Goal: Information Seeking & Learning: Learn about a topic

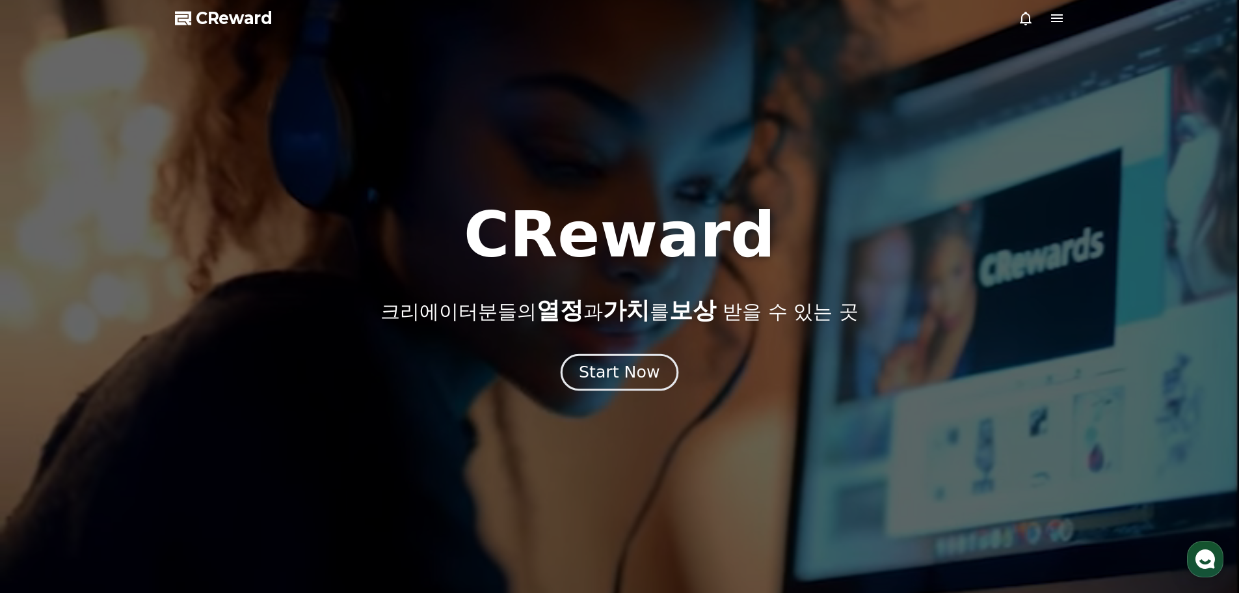
click at [622, 369] on div "Start Now" at bounding box center [619, 372] width 81 height 22
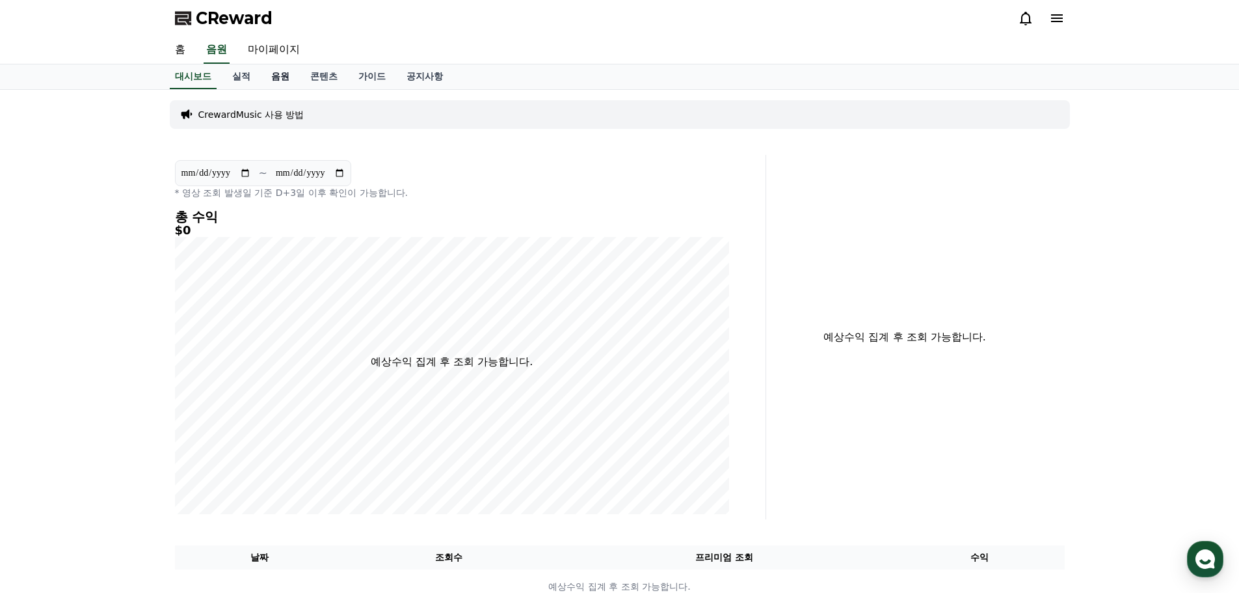
click at [286, 76] on link "음원" at bounding box center [280, 76] width 39 height 25
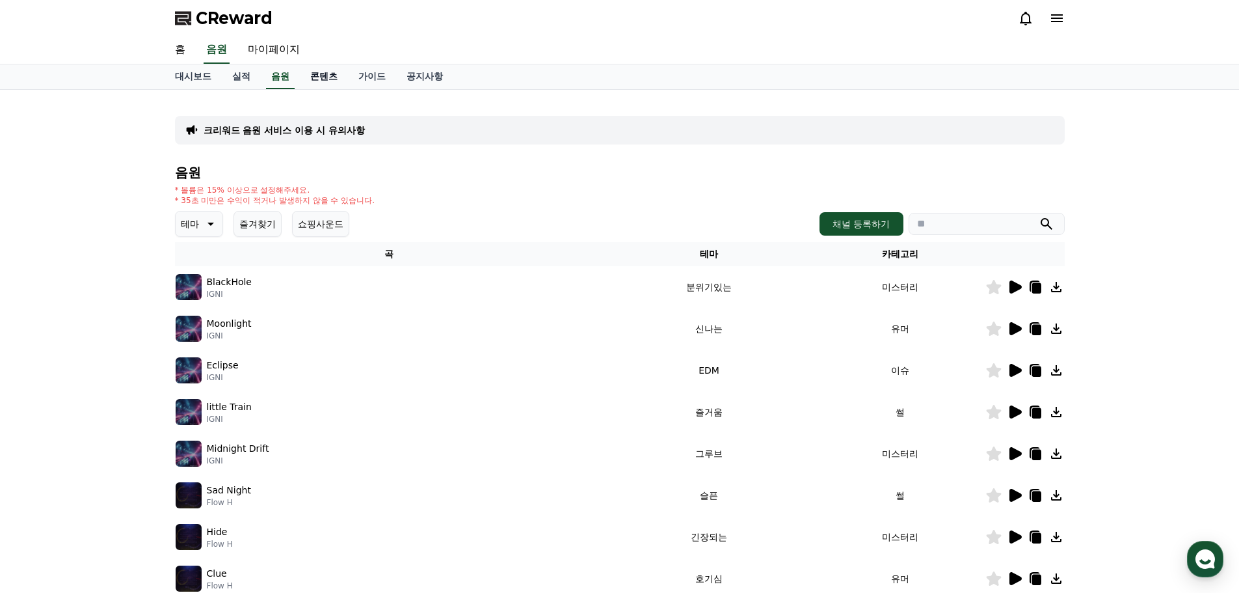
click at [321, 73] on link "콘텐츠" at bounding box center [324, 76] width 48 height 25
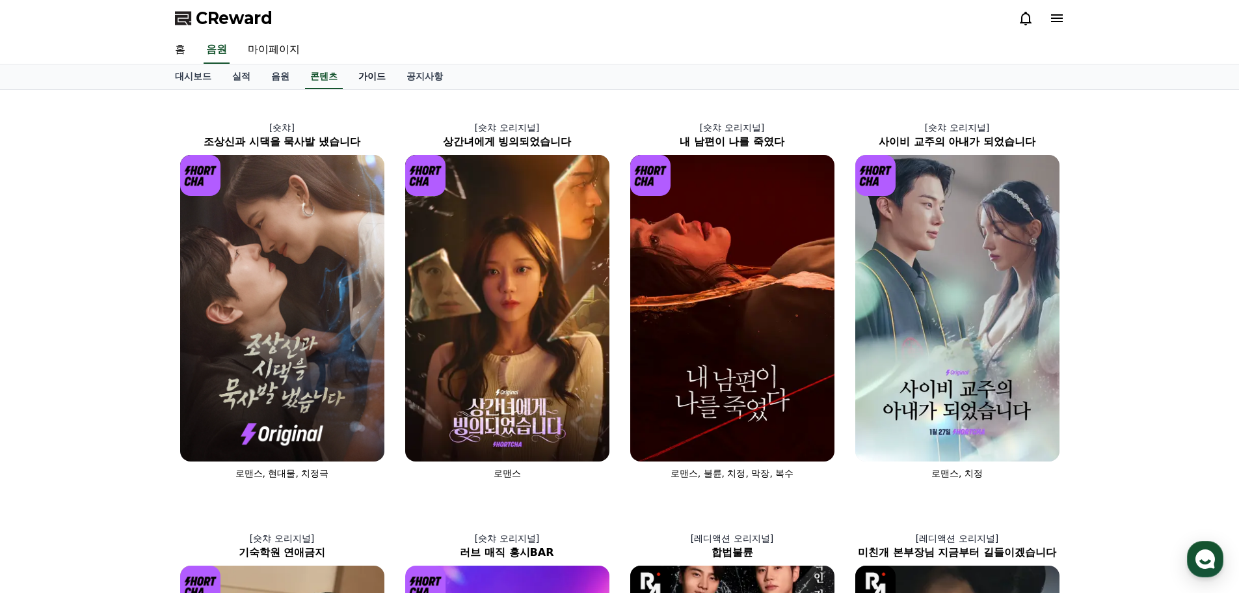
click at [375, 78] on link "가이드" at bounding box center [372, 76] width 48 height 25
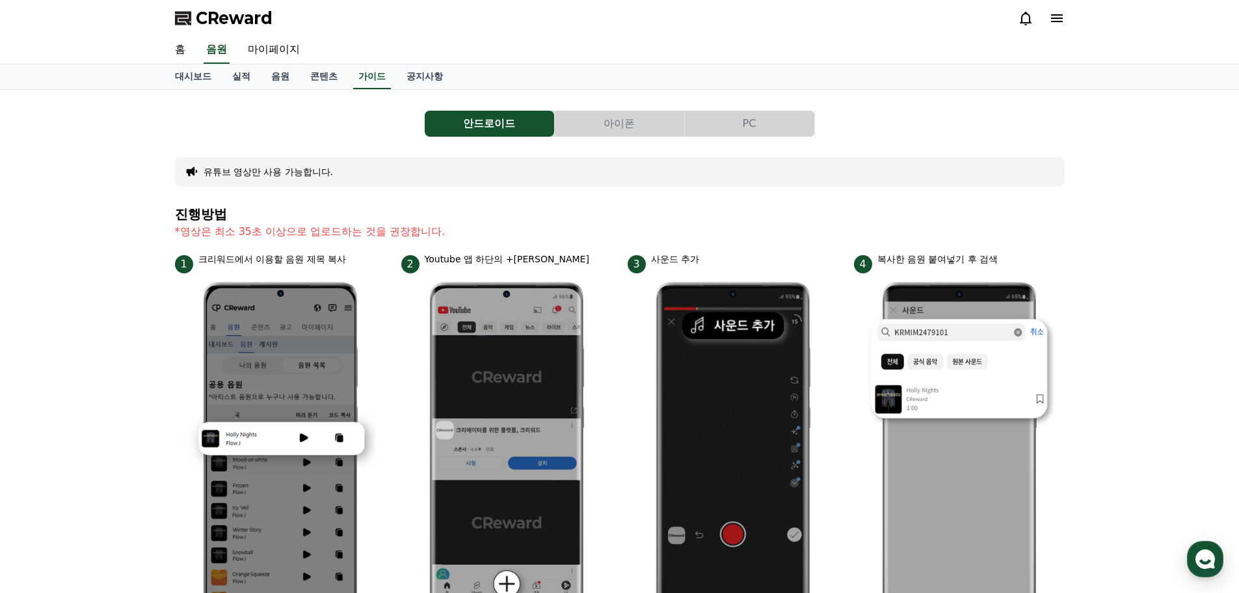
click at [744, 129] on button "PC" at bounding box center [749, 124] width 129 height 26
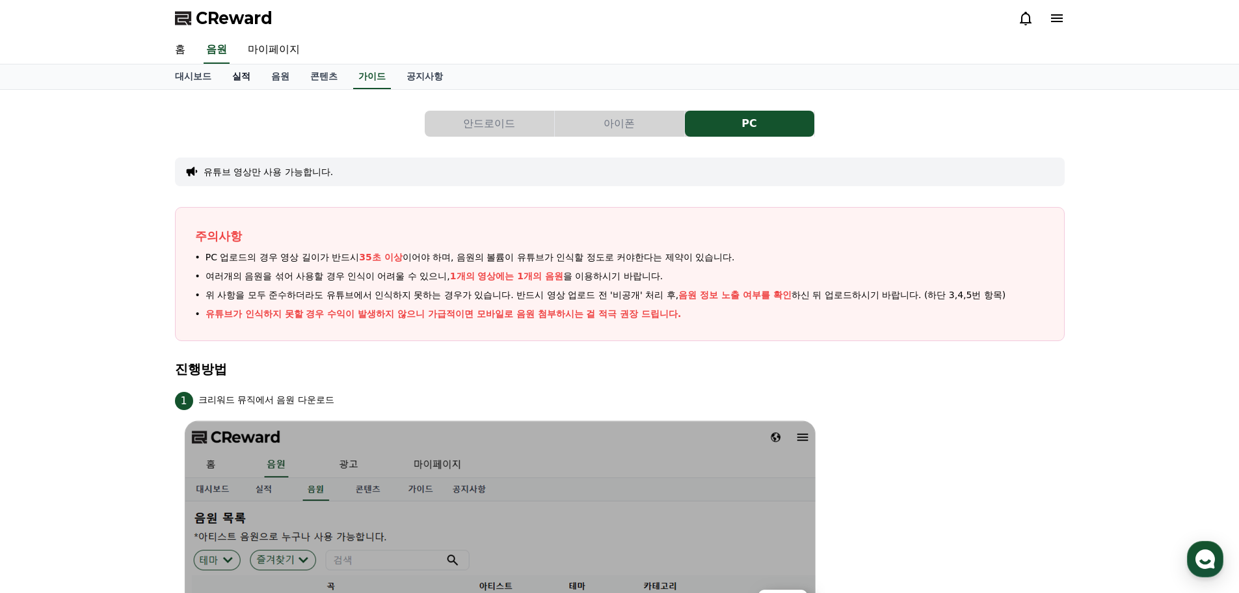
click at [236, 77] on link "실적" at bounding box center [241, 76] width 39 height 25
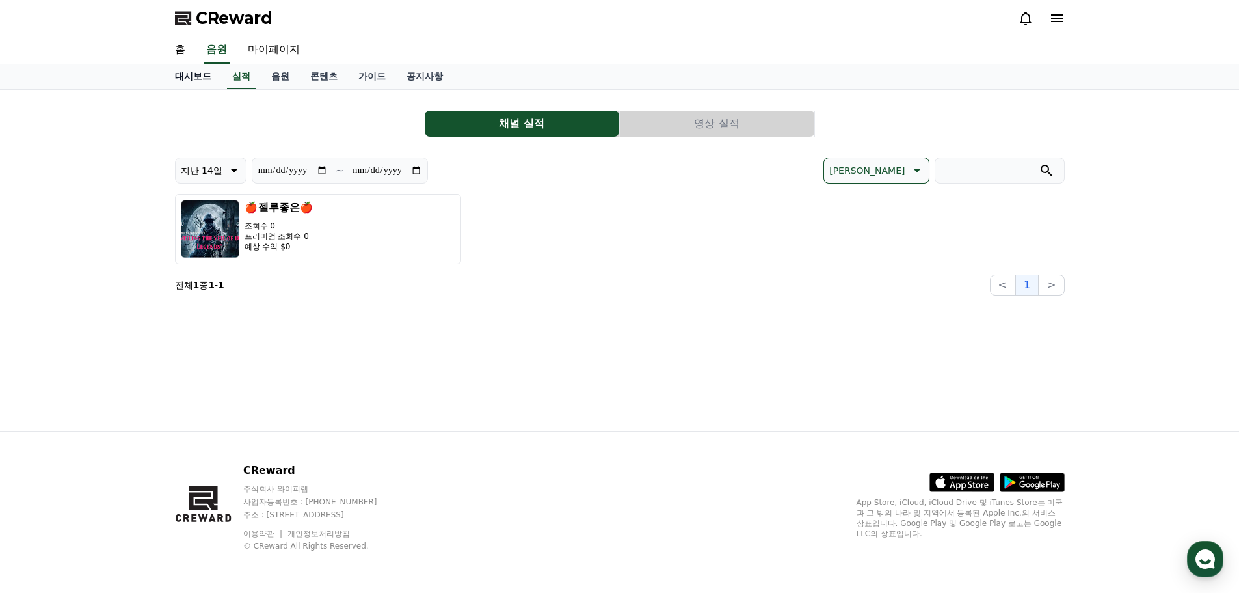
click at [187, 75] on link "대시보드" at bounding box center [193, 76] width 57 height 25
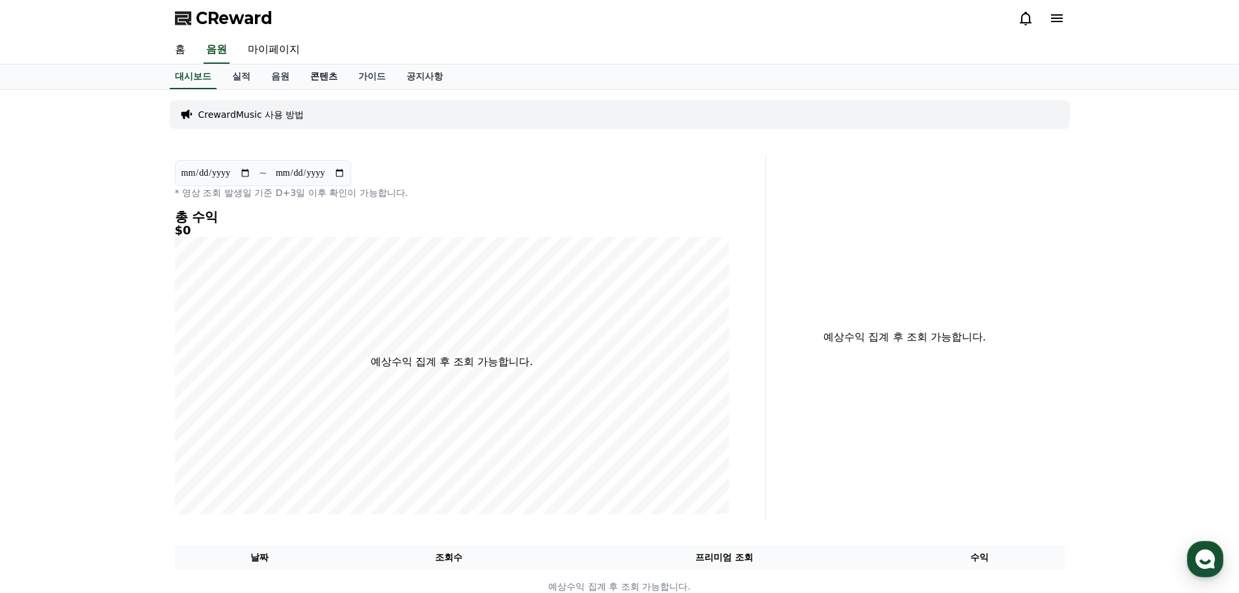
click at [327, 75] on link "콘텐츠" at bounding box center [324, 76] width 48 height 25
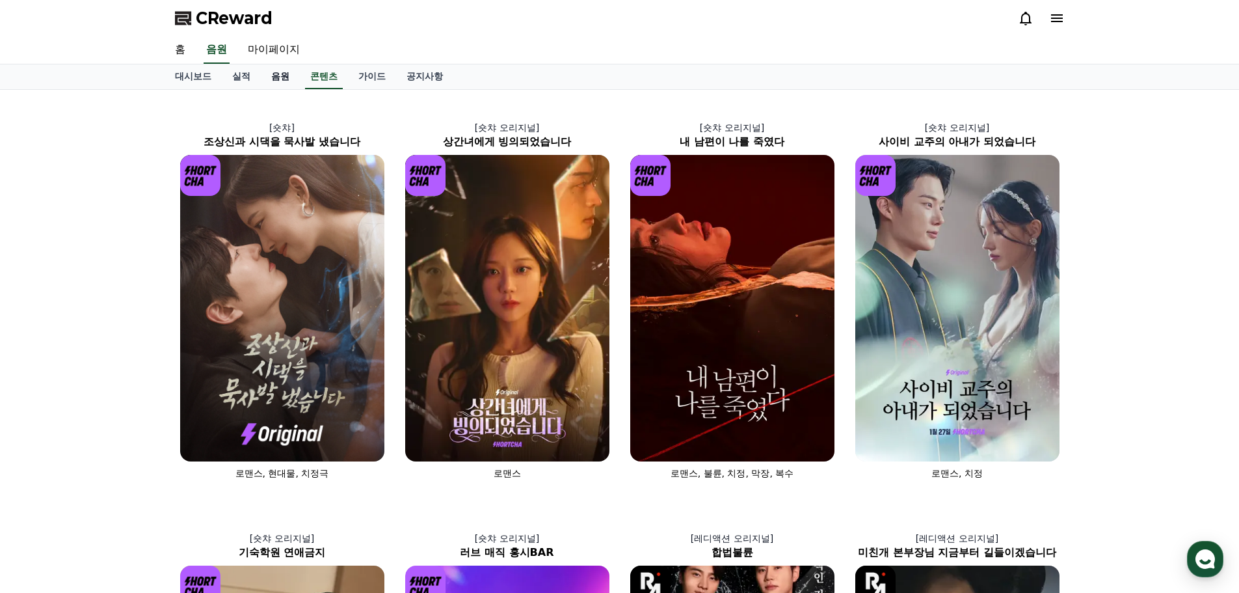
click at [278, 77] on link "음원" at bounding box center [280, 76] width 39 height 25
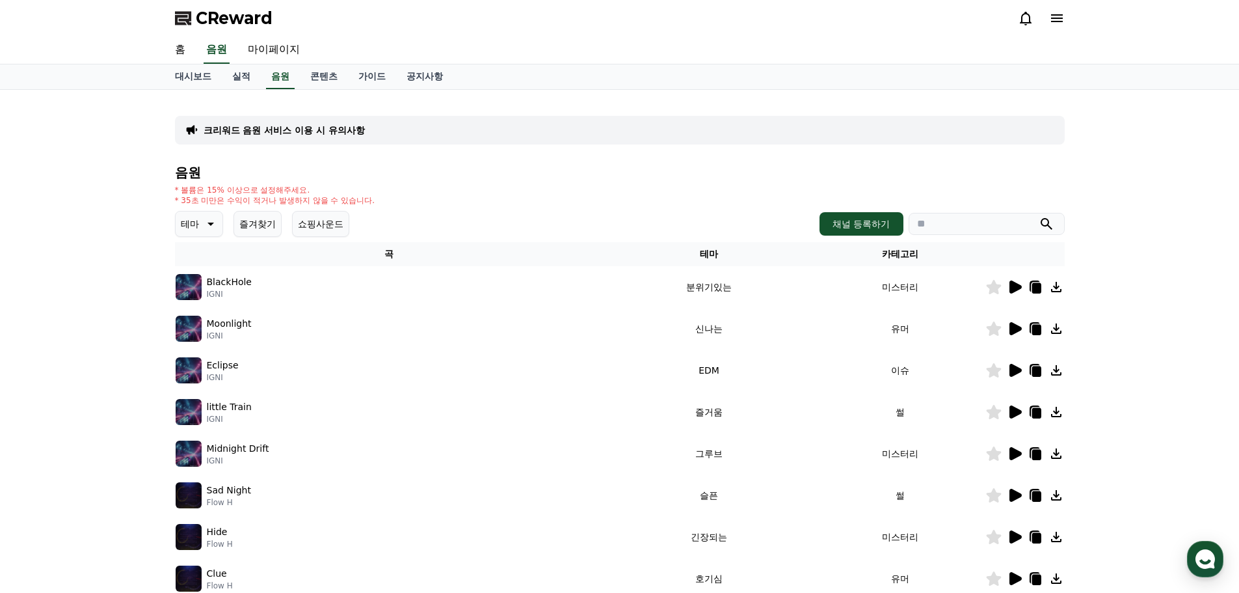
click at [391, 128] on div "크리워드 음원 서비스 이용 시 유의사항" at bounding box center [620, 130] width 890 height 29
click at [973, 224] on input "search" at bounding box center [987, 224] width 156 height 22
click at [1039, 216] on button "submit" at bounding box center [1047, 224] width 16 height 16
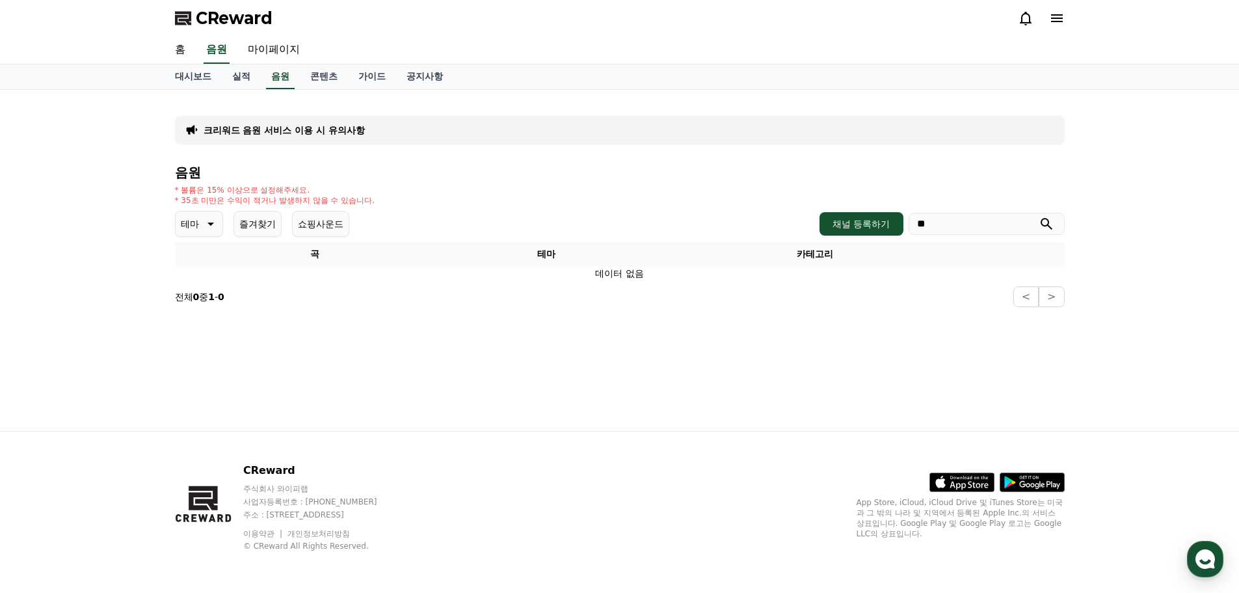
type input "*"
click at [1039, 216] on button "submit" at bounding box center [1047, 224] width 16 height 16
type input "*"
click at [1039, 216] on button "submit" at bounding box center [1047, 224] width 16 height 16
type input "*"
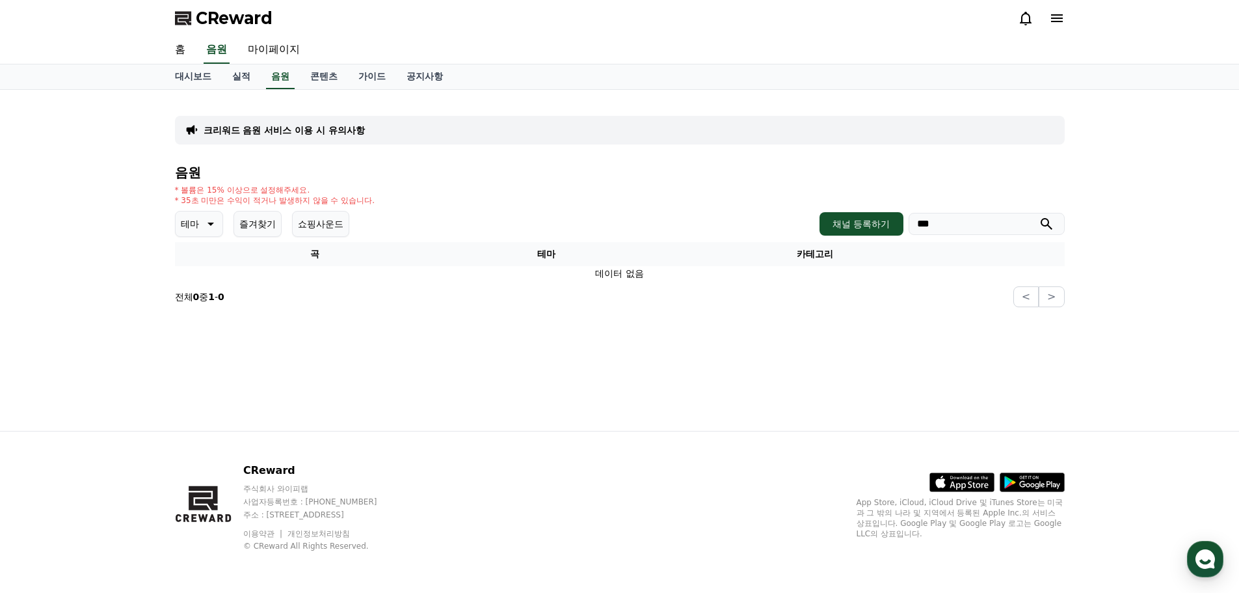
type input "***"
click at [1039, 216] on button "submit" at bounding box center [1047, 224] width 16 height 16
click at [972, 222] on input "search" at bounding box center [987, 224] width 156 height 22
drag, startPoint x: 204, startPoint y: 224, endPoint x: 230, endPoint y: 232, distance: 26.4
click at [206, 224] on icon at bounding box center [210, 224] width 16 height 16
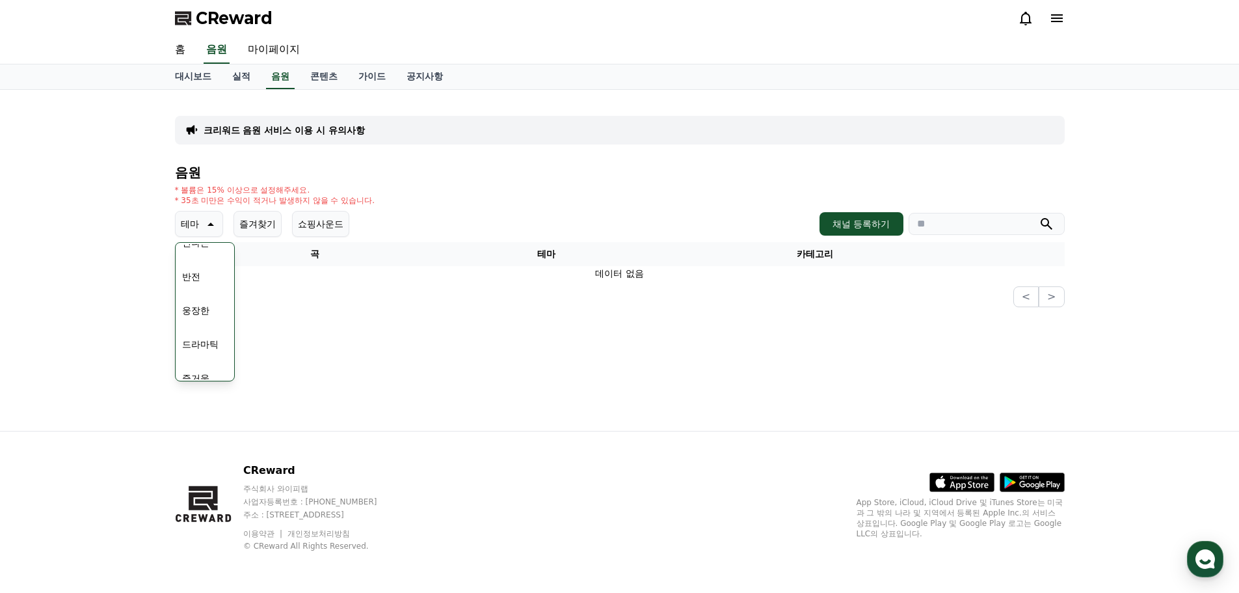
scroll to position [195, 0]
click at [189, 304] on button "반전" at bounding box center [191, 300] width 29 height 29
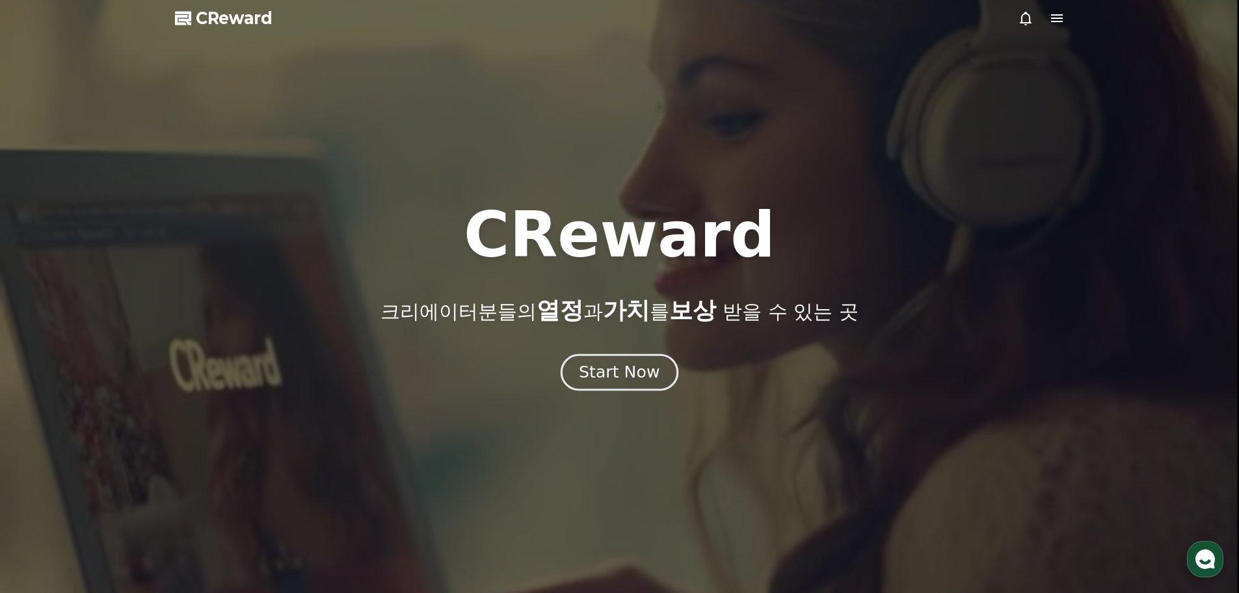
click at [621, 372] on div "Start Now" at bounding box center [619, 372] width 81 height 22
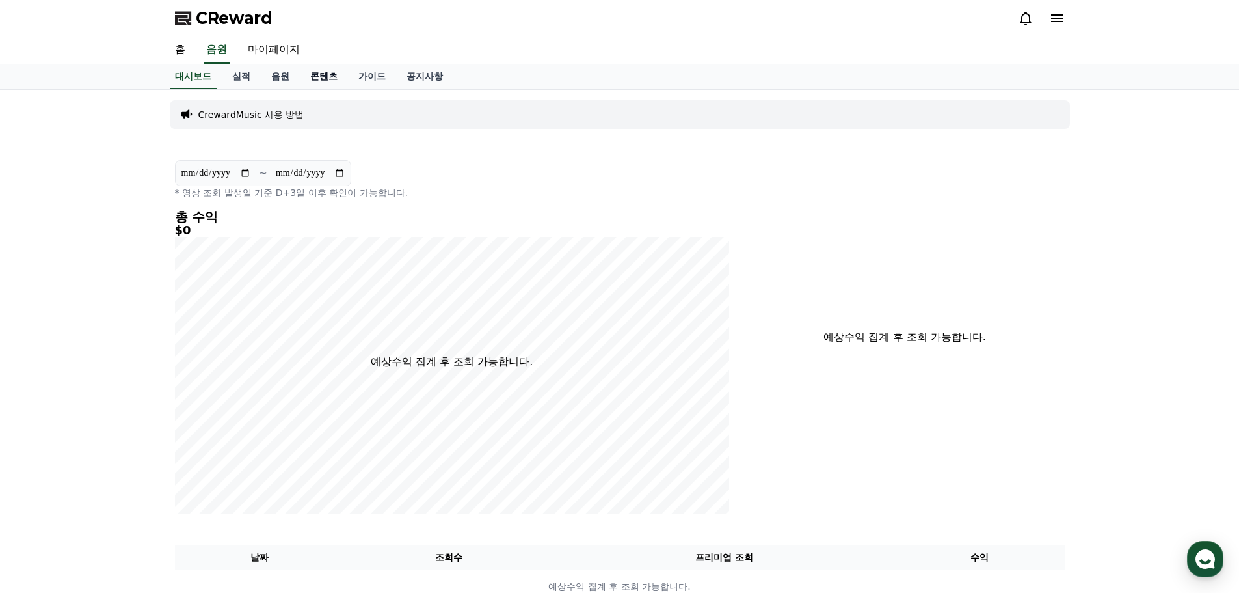
click at [319, 78] on link "콘텐츠" at bounding box center [324, 76] width 48 height 25
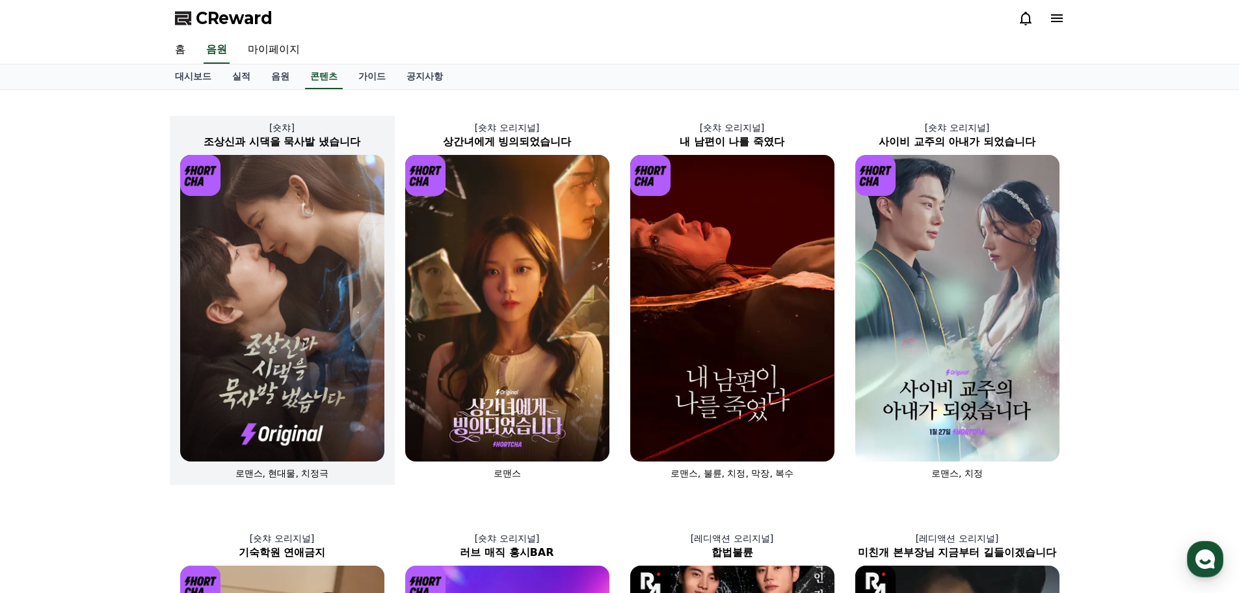
click at [281, 265] on img at bounding box center [282, 308] width 204 height 306
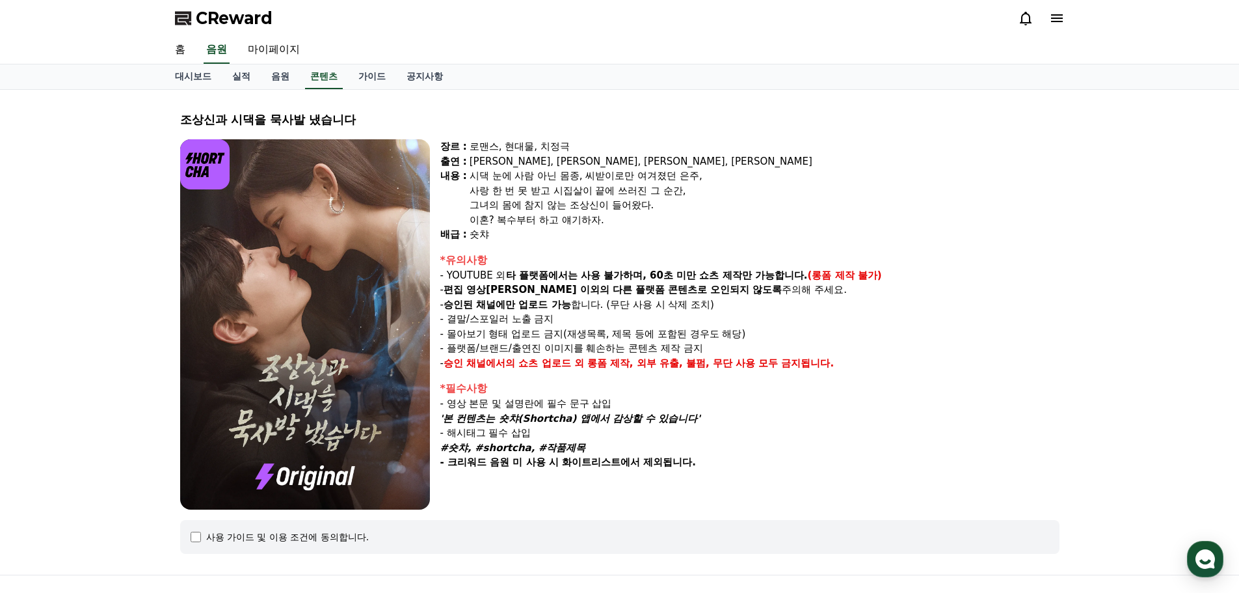
select select
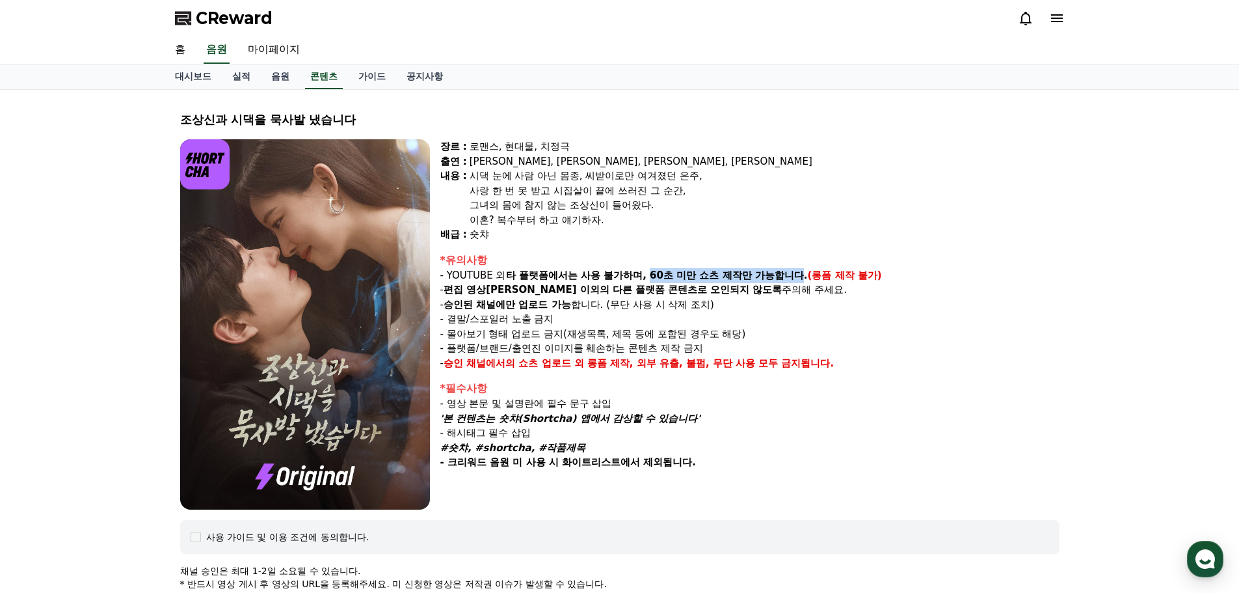
drag, startPoint x: 652, startPoint y: 274, endPoint x: 800, endPoint y: 274, distance: 148.3
click at [800, 274] on strong "타 플랫폼에서는 사용 불가하며, 60초 미만 쇼츠 제작만 가능합니다." at bounding box center [657, 275] width 302 height 12
click at [842, 224] on div "이혼? 복수부터 하고 얘기하자." at bounding box center [765, 220] width 590 height 15
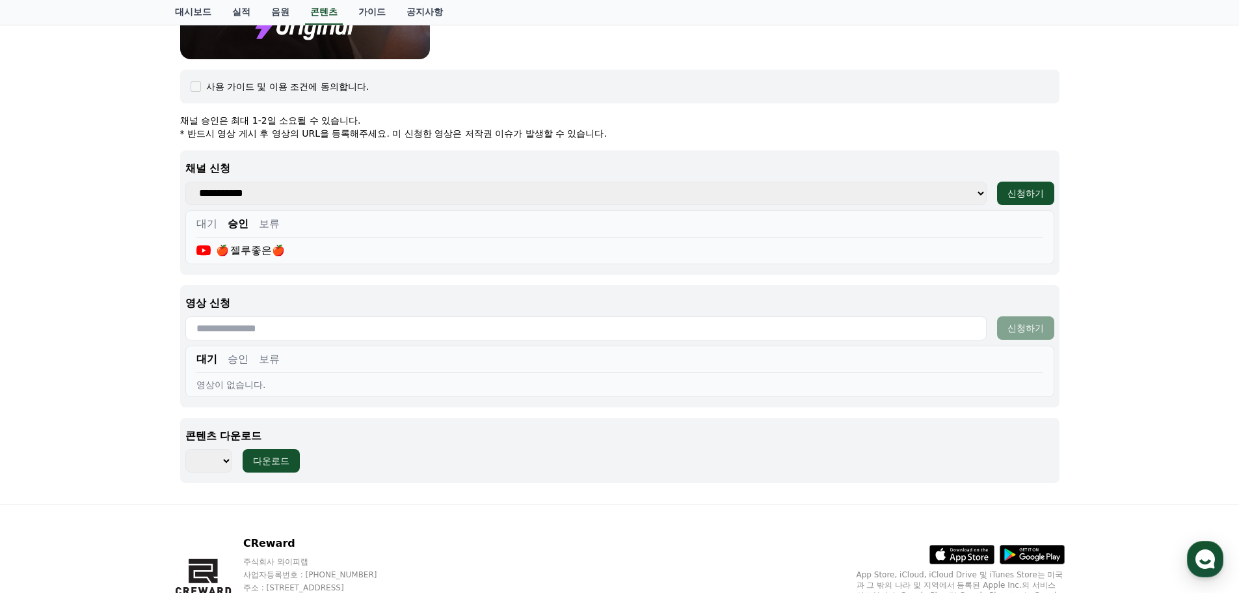
scroll to position [523, 0]
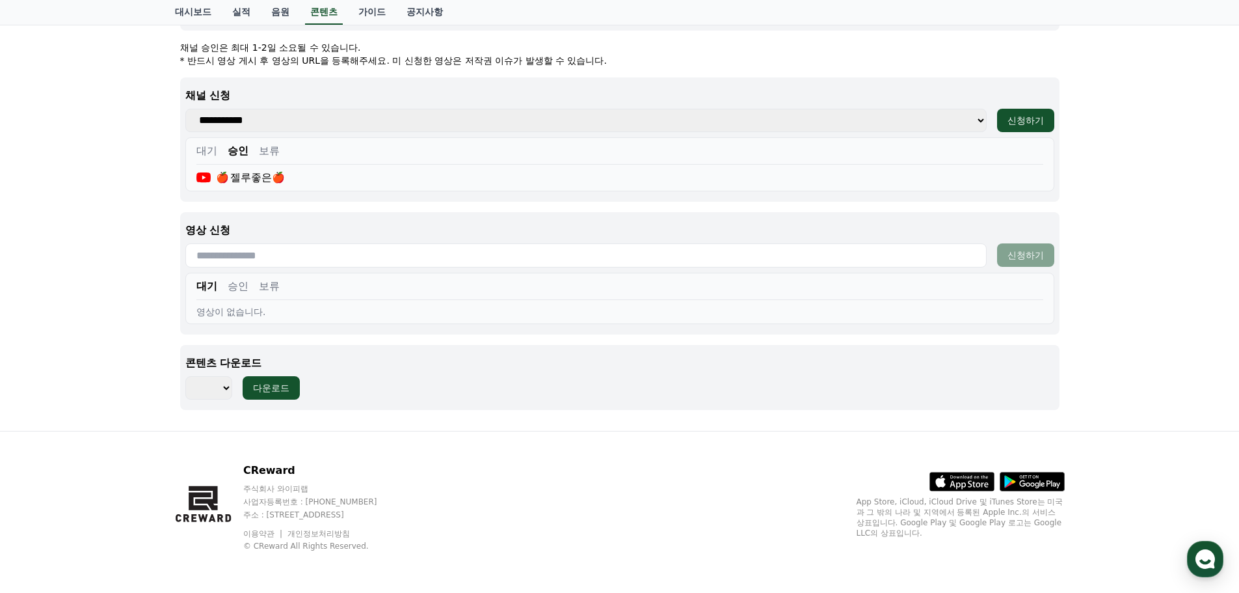
click at [223, 387] on select "*** *** *** *** *** *** *** *** *** *** *** *** *** *** *** *** *** *** *** ***…" at bounding box center [208, 387] width 47 height 23
click at [236, 287] on button "승인" at bounding box center [238, 286] width 21 height 16
click at [241, 287] on button "승인" at bounding box center [238, 286] width 21 height 16
click at [345, 262] on input "text" at bounding box center [585, 255] width 801 height 24
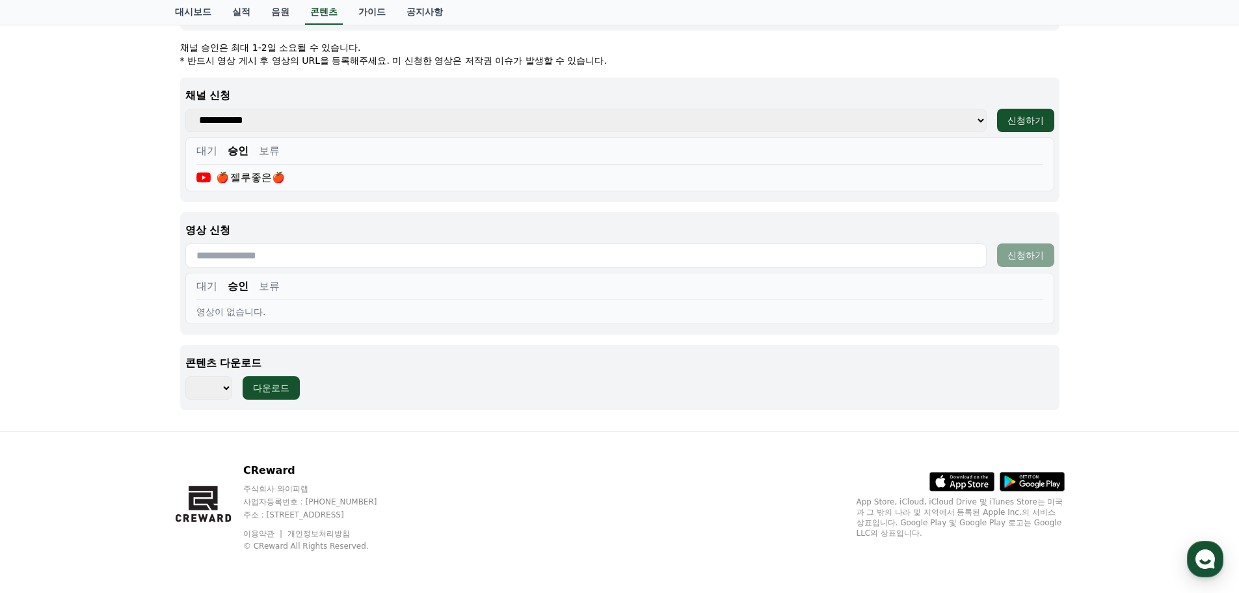
click at [243, 284] on button "승인" at bounding box center [238, 286] width 21 height 16
click at [294, 262] on input "text" at bounding box center [585, 255] width 801 height 24
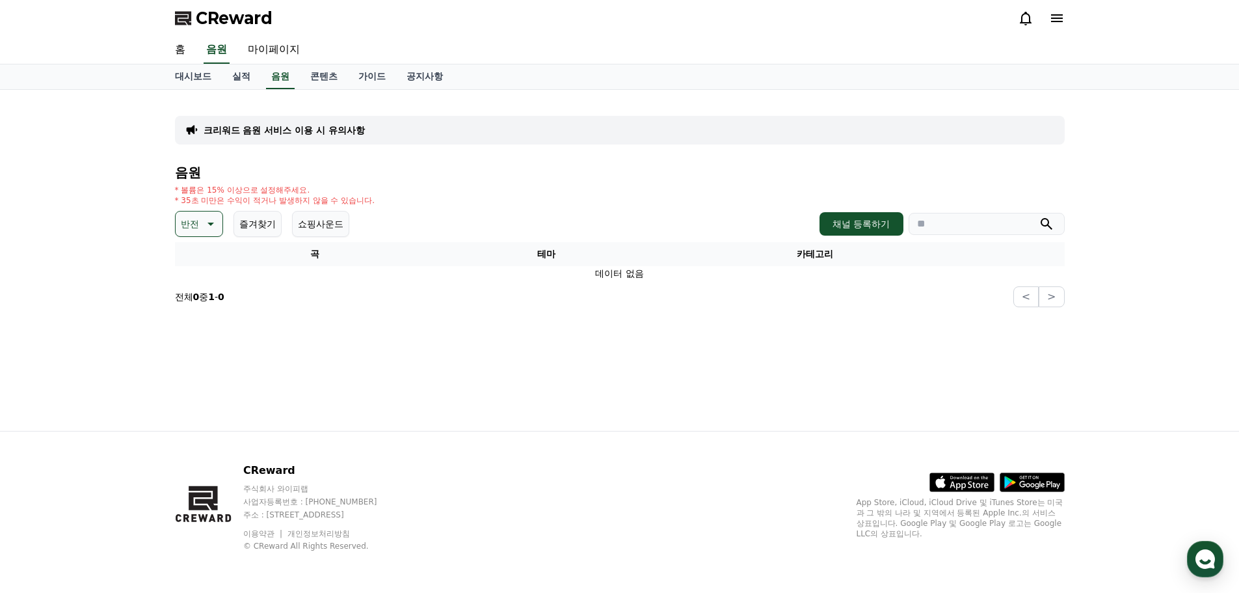
click at [205, 225] on icon at bounding box center [210, 224] width 16 height 16
click at [198, 261] on button "전체" at bounding box center [191, 258] width 29 height 29
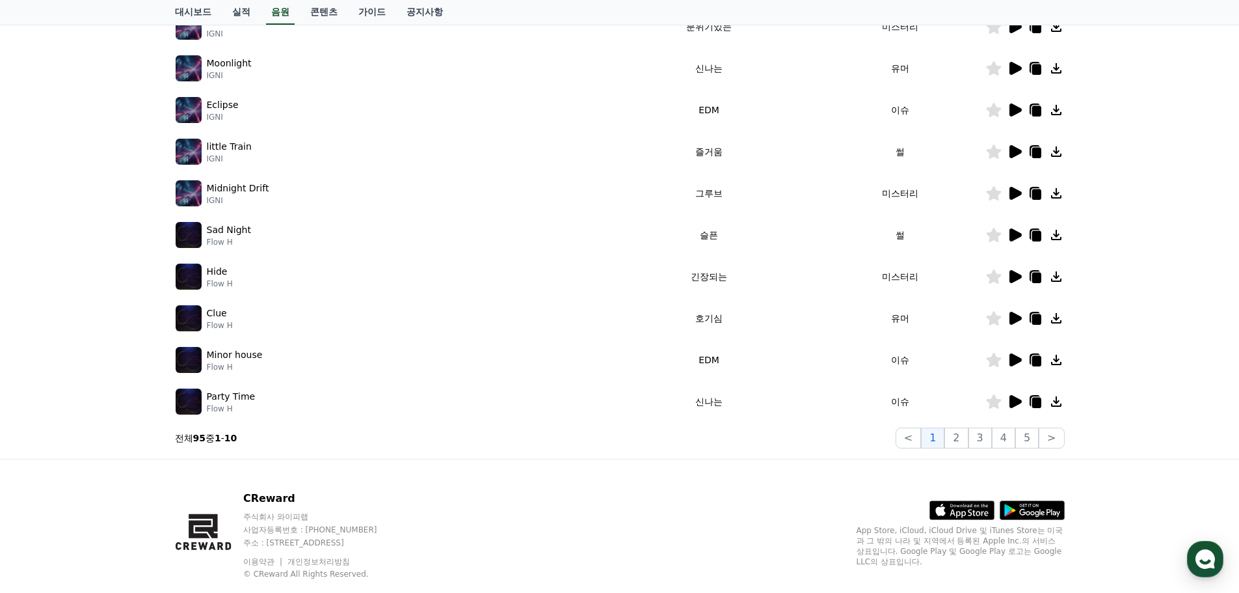
scroll to position [288, 0]
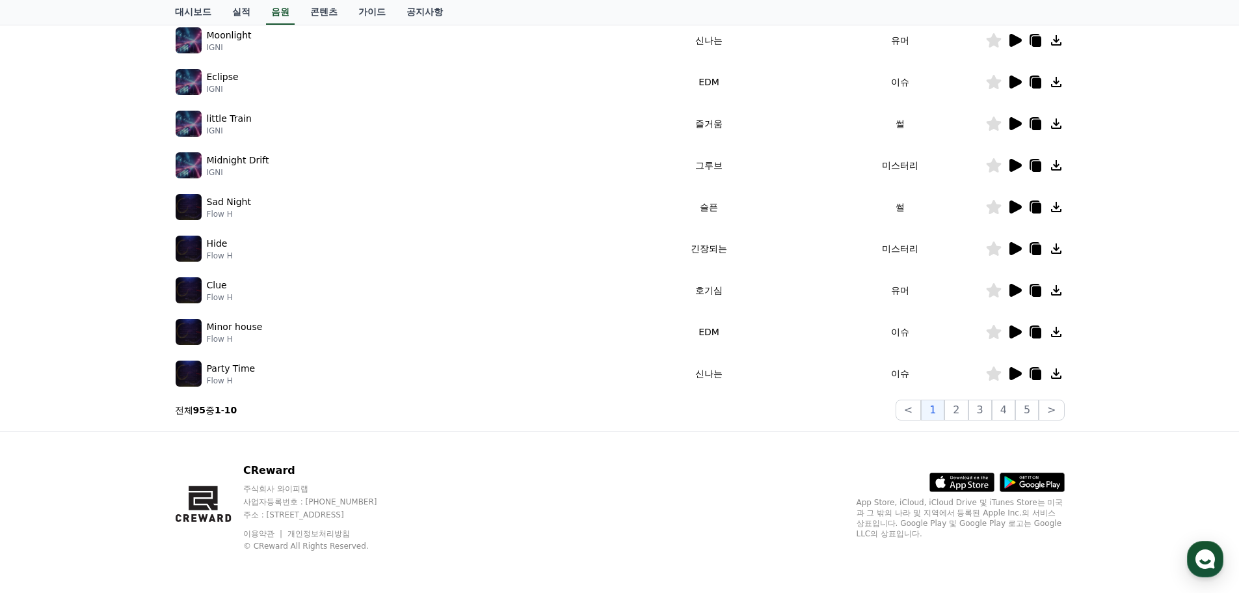
click at [1013, 371] on icon at bounding box center [1016, 373] width 12 height 13
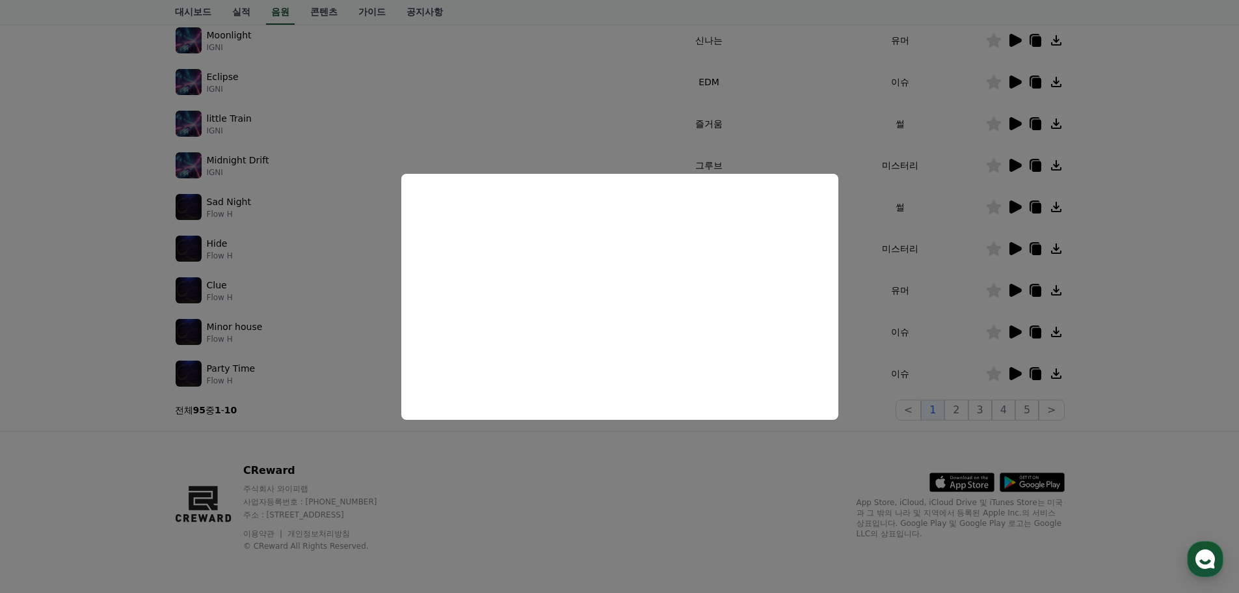
click at [1019, 331] on button "close modal" at bounding box center [619, 296] width 1239 height 593
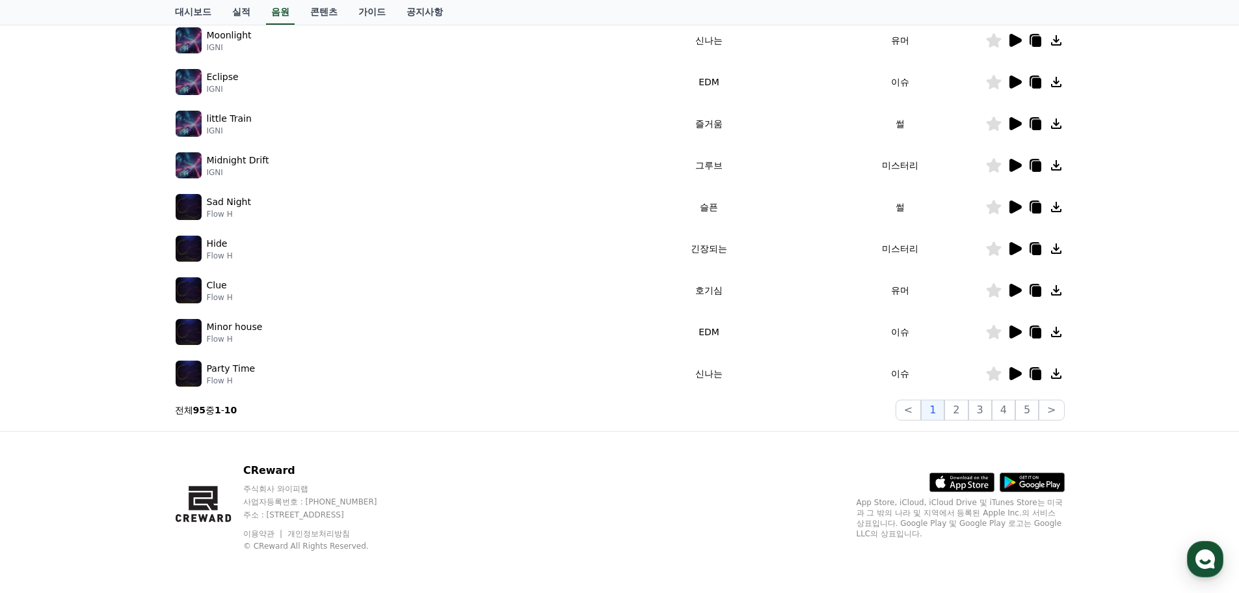
click at [1019, 330] on icon at bounding box center [1016, 331] width 12 height 13
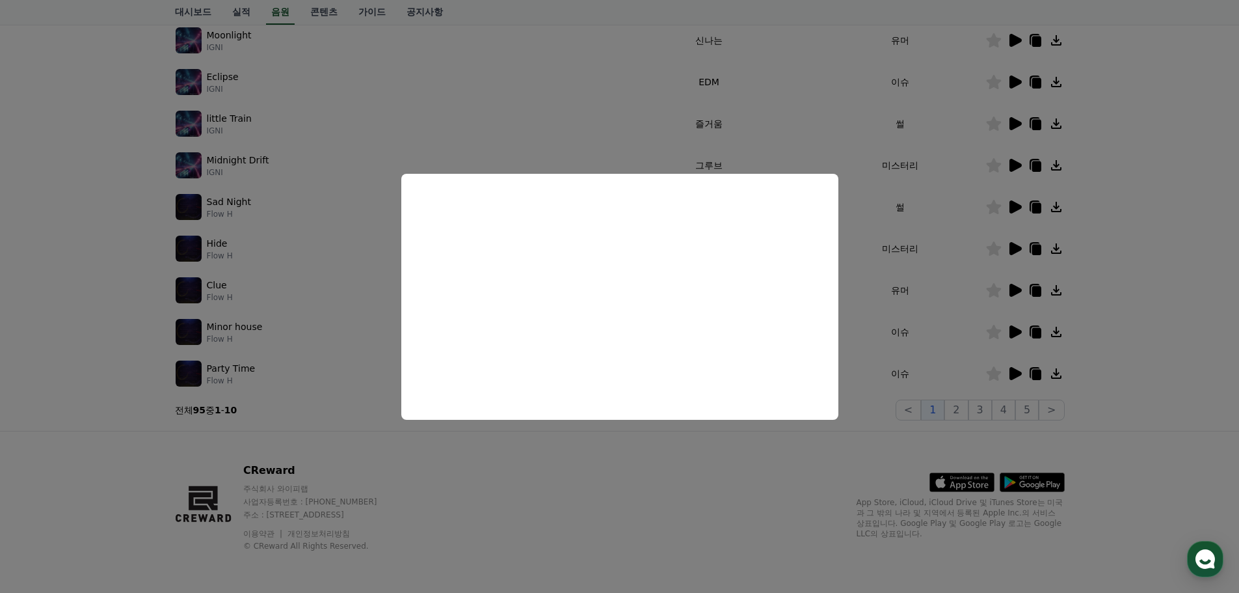
click at [1017, 289] on button "close modal" at bounding box center [619, 296] width 1239 height 593
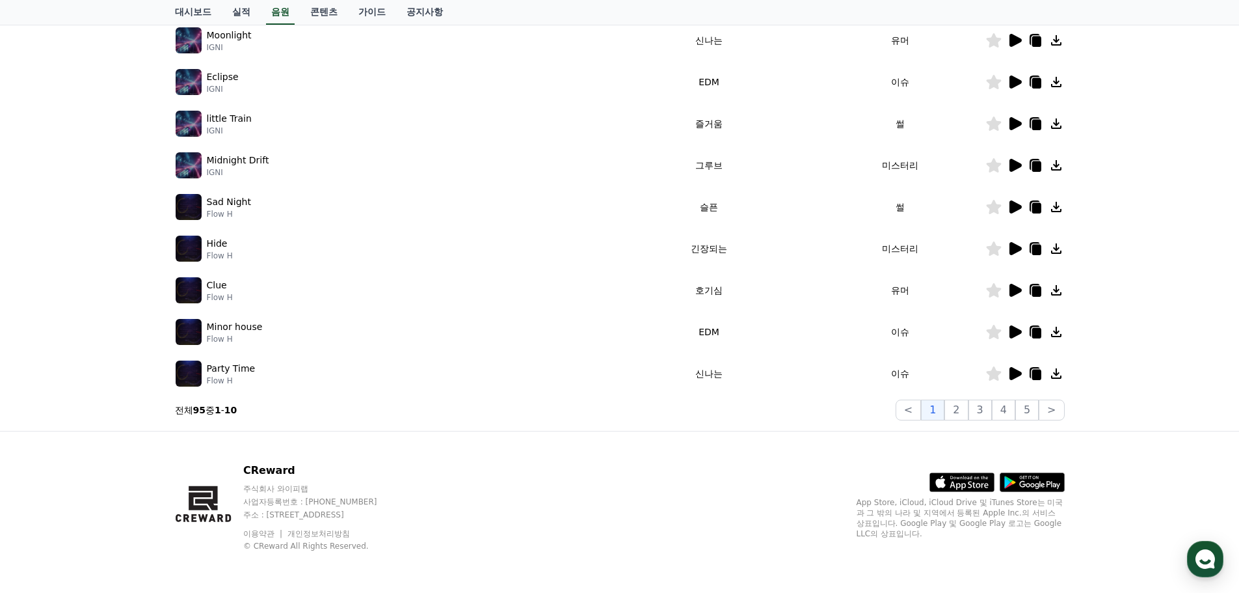
click at [1017, 289] on icon at bounding box center [1016, 290] width 12 height 13
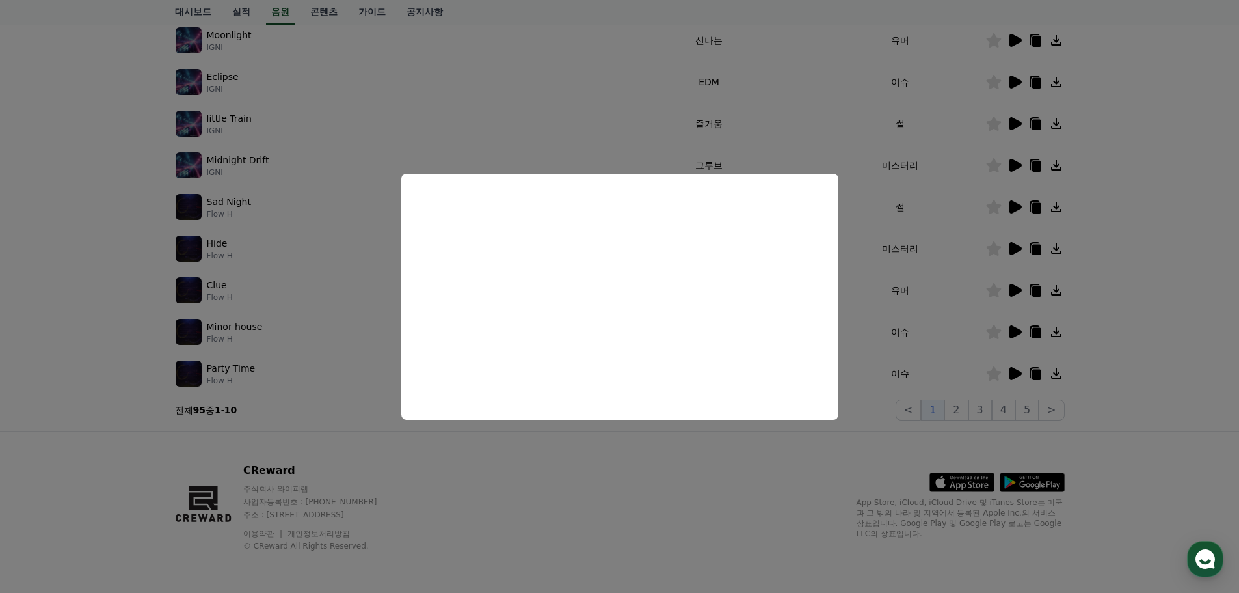
click at [1011, 245] on button "close modal" at bounding box center [619, 296] width 1239 height 593
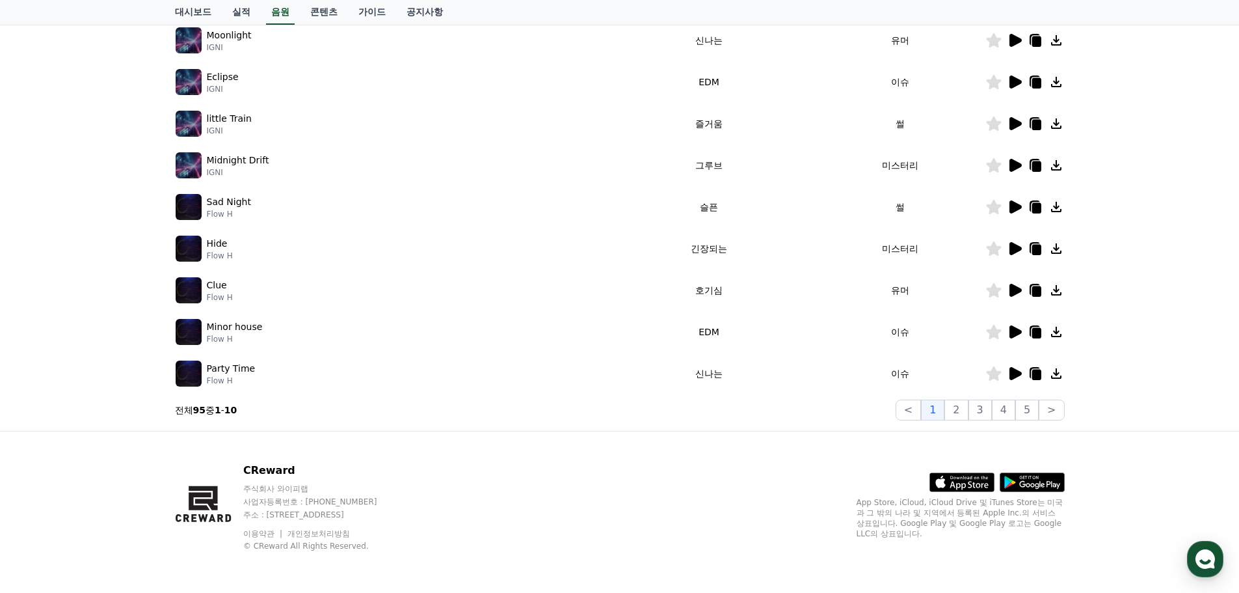
click at [1012, 245] on icon at bounding box center [1016, 248] width 12 height 13
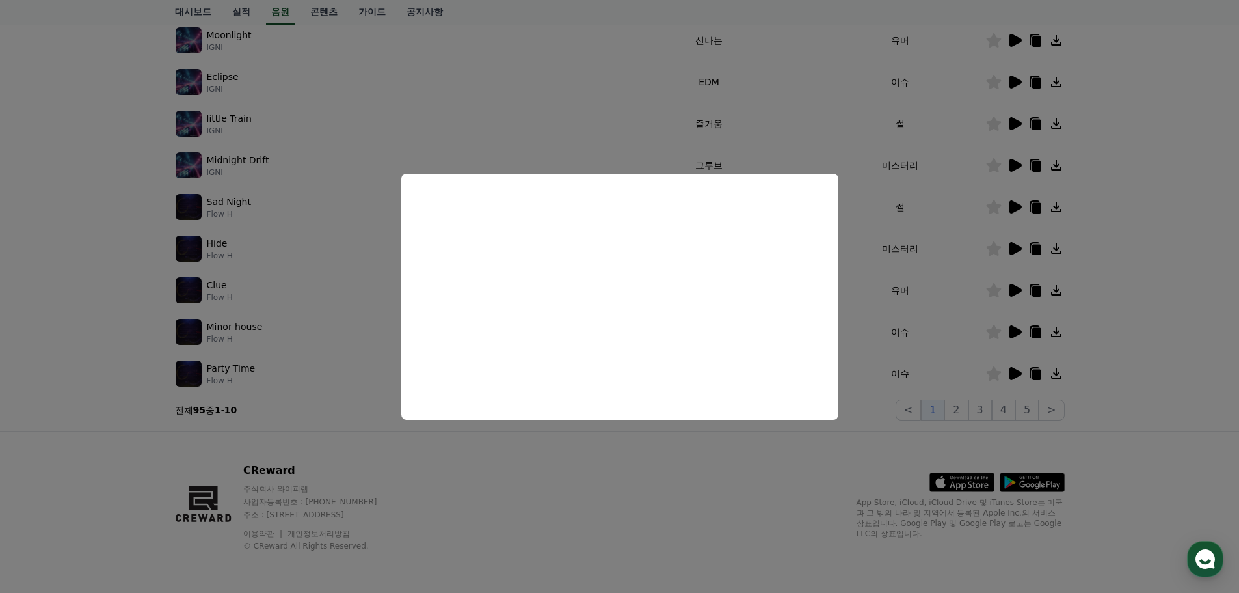
click at [844, 274] on button "close modal" at bounding box center [619, 296] width 1239 height 593
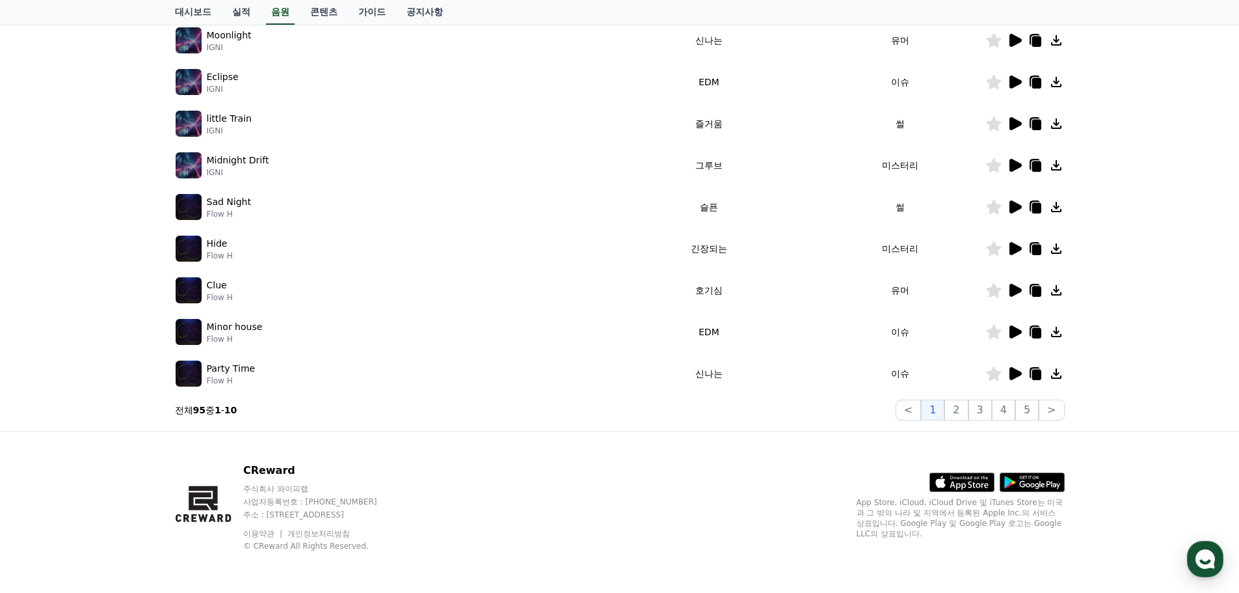
click at [1011, 248] on icon at bounding box center [1016, 248] width 12 height 13
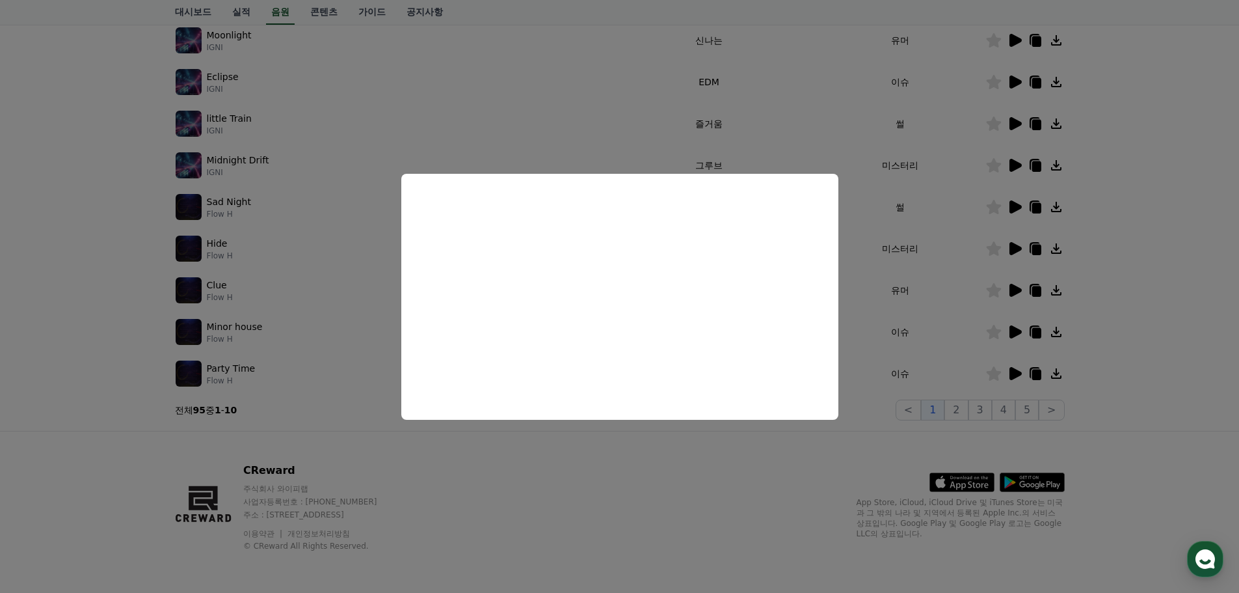
click at [1011, 211] on button "close modal" at bounding box center [619, 296] width 1239 height 593
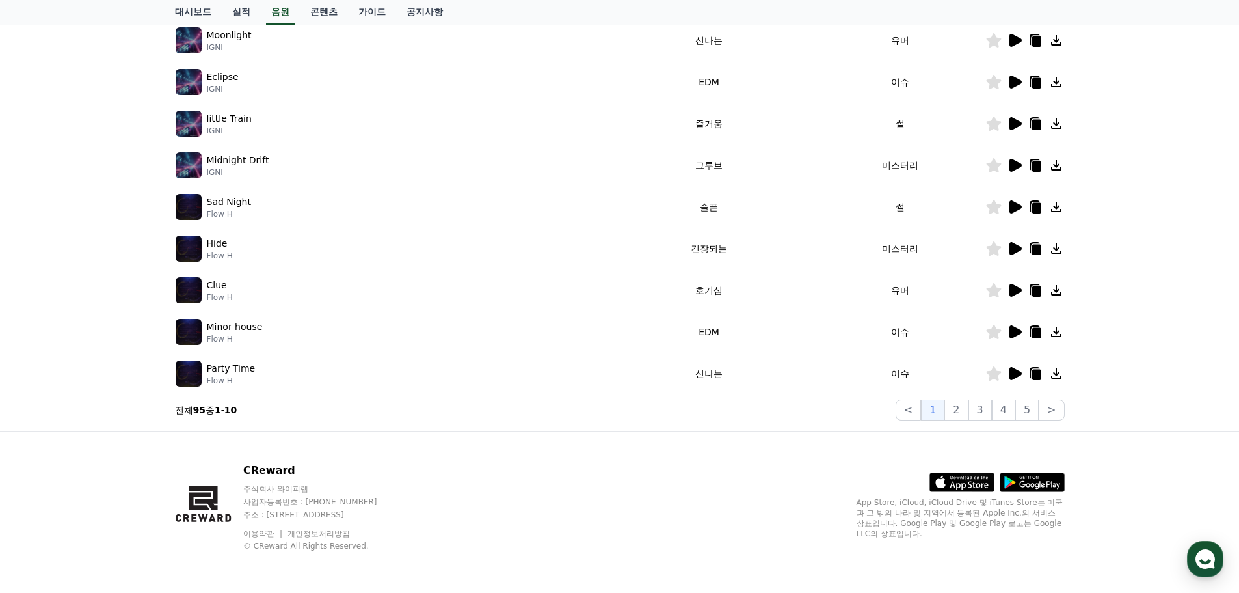
click at [1011, 210] on icon at bounding box center [1016, 206] width 12 height 13
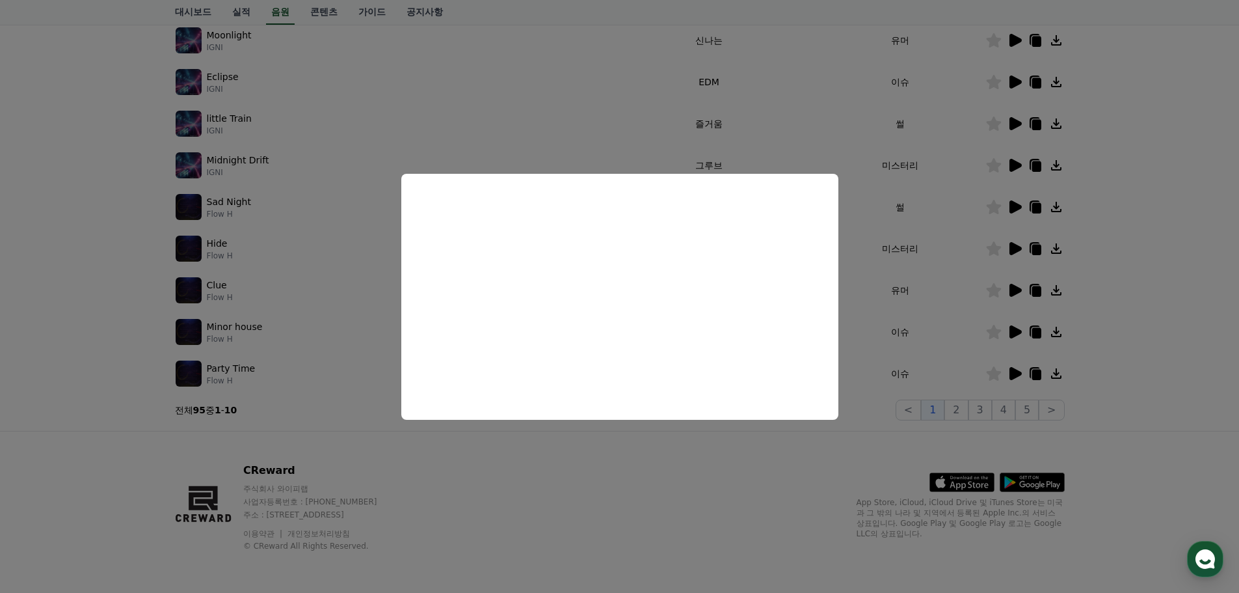
click at [785, 446] on button "close modal" at bounding box center [619, 296] width 1239 height 593
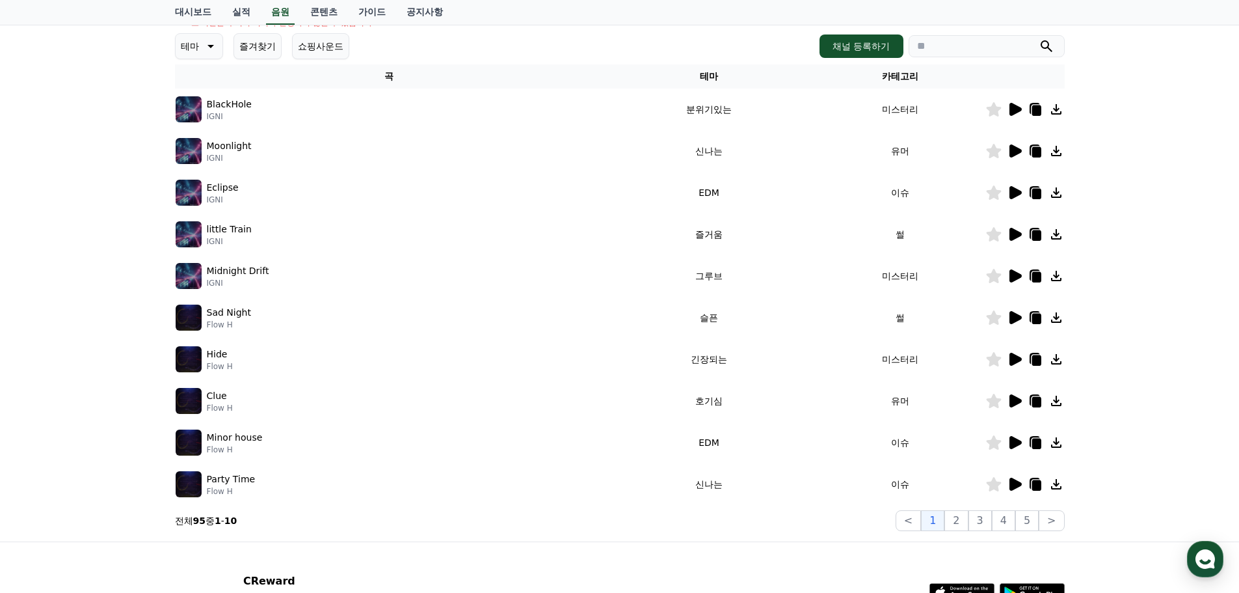
scroll to position [158, 0]
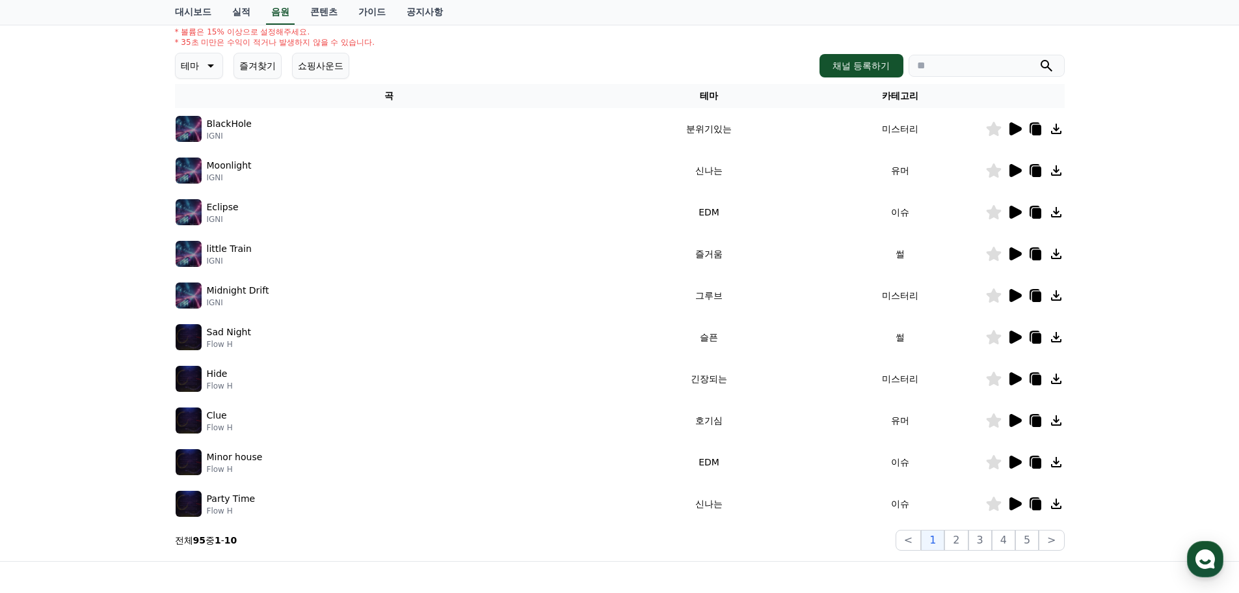
click at [1013, 215] on icon at bounding box center [1016, 212] width 12 height 13
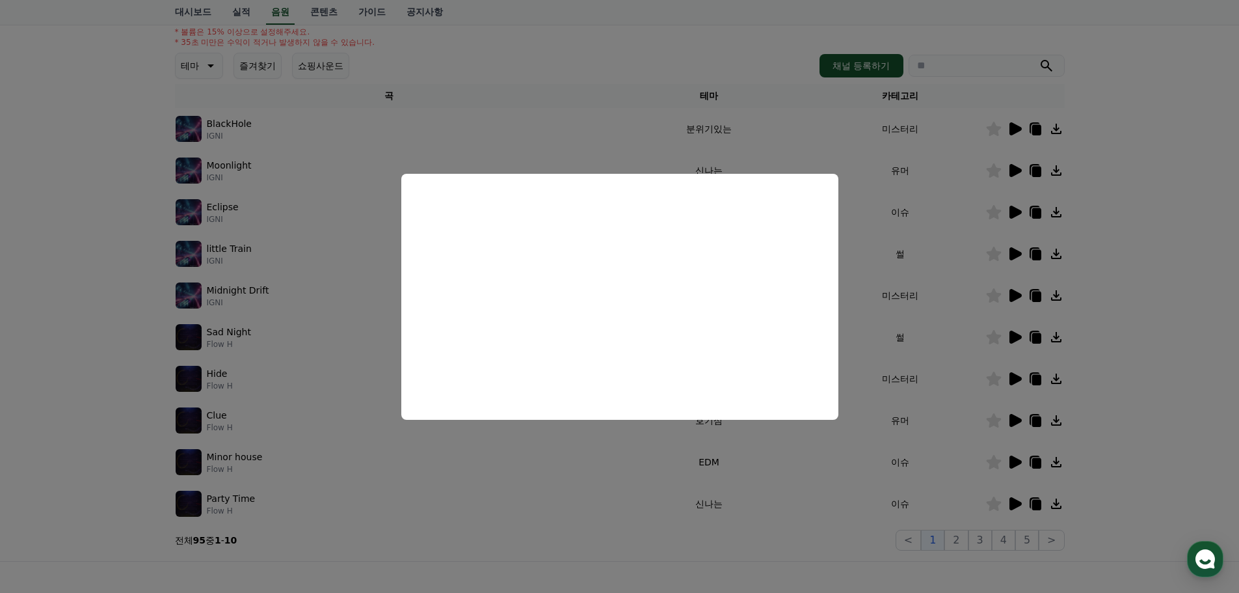
click at [1013, 215] on button "close modal" at bounding box center [619, 296] width 1239 height 593
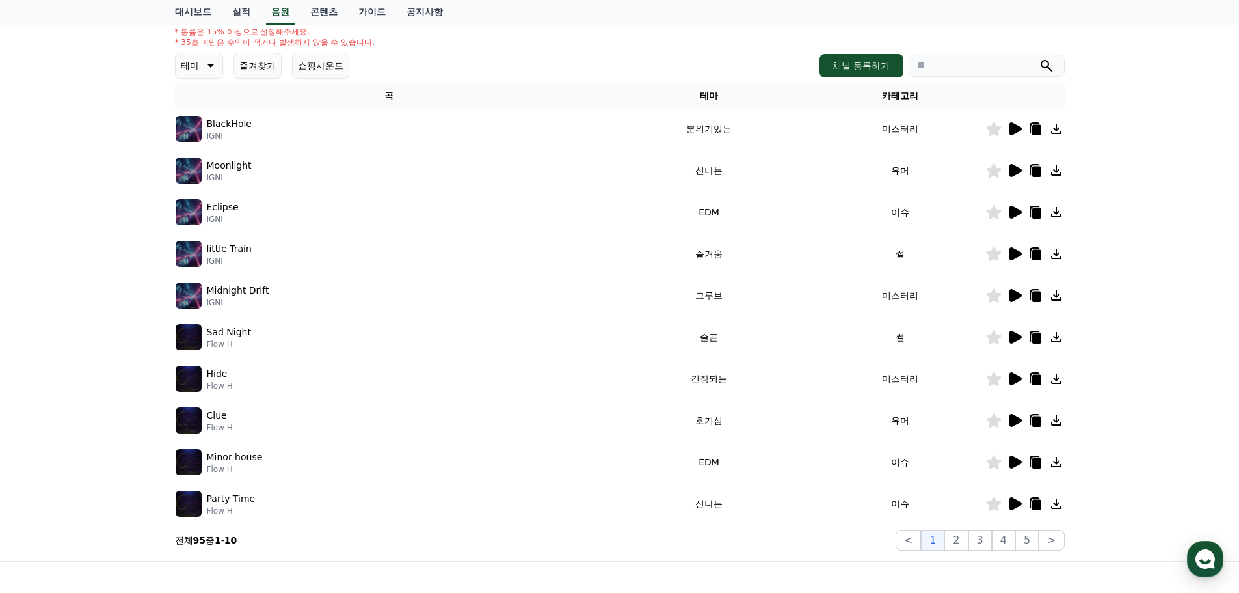
click at [1013, 211] on icon at bounding box center [1016, 212] width 12 height 13
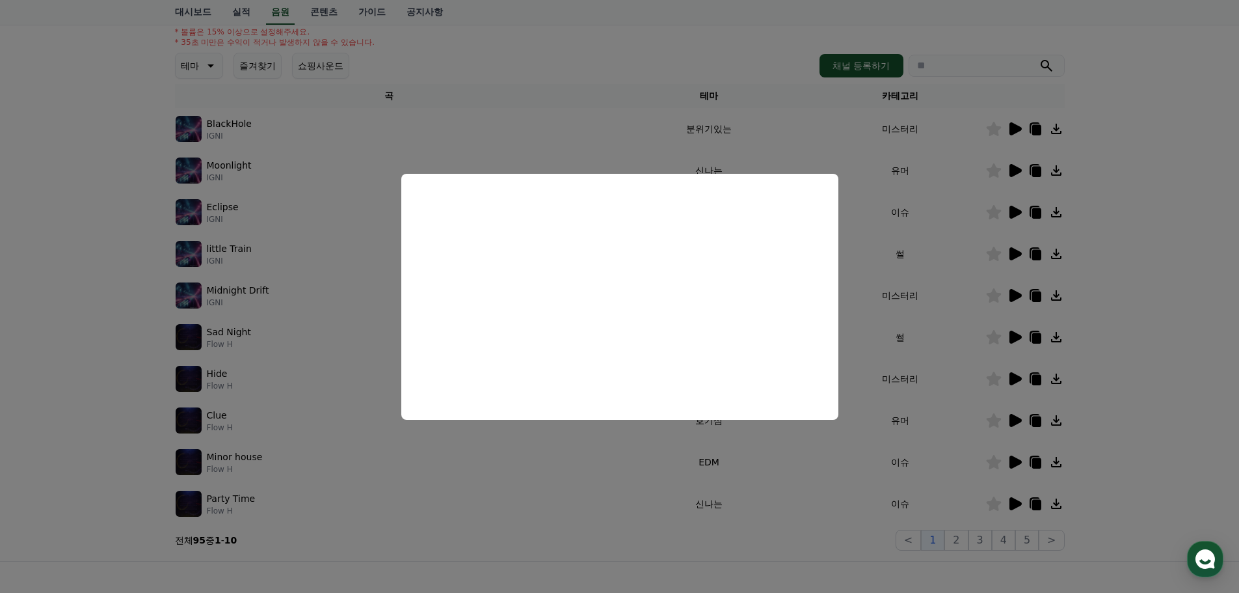
click at [851, 248] on button "close modal" at bounding box center [619, 296] width 1239 height 593
click at [851, 248] on td "썰" at bounding box center [900, 254] width 170 height 42
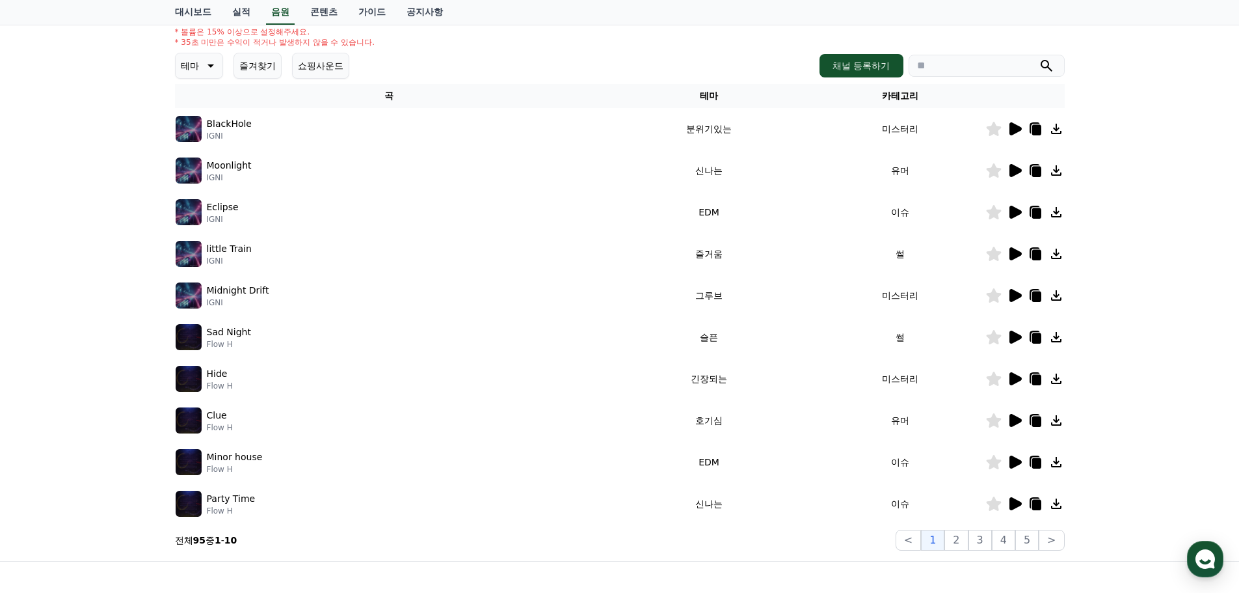
click at [1011, 249] on icon at bounding box center [1016, 253] width 12 height 13
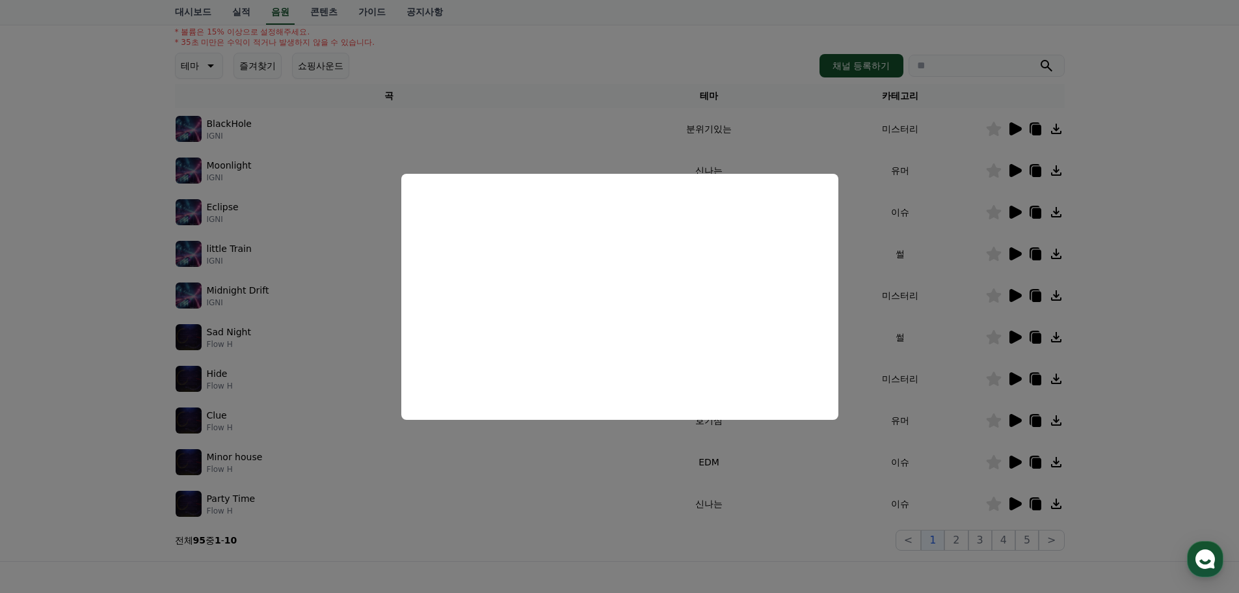
click at [849, 215] on button "close modal" at bounding box center [619, 296] width 1239 height 593
click at [849, 215] on td "이슈" at bounding box center [900, 212] width 170 height 42
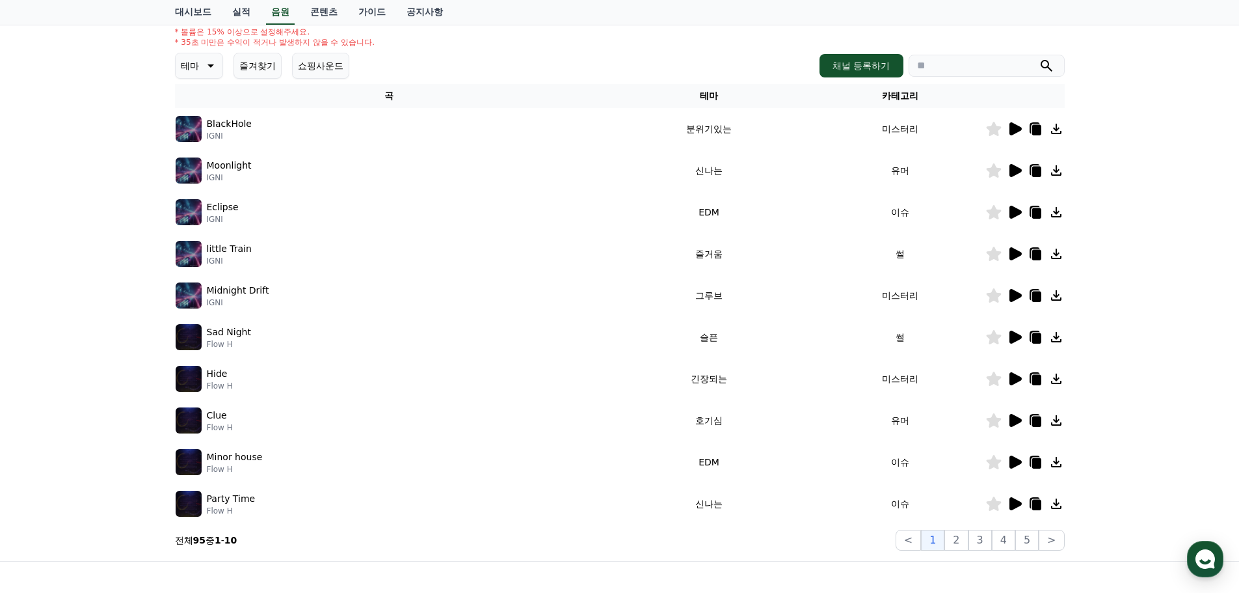
click at [1010, 293] on icon at bounding box center [1015, 296] width 16 height 16
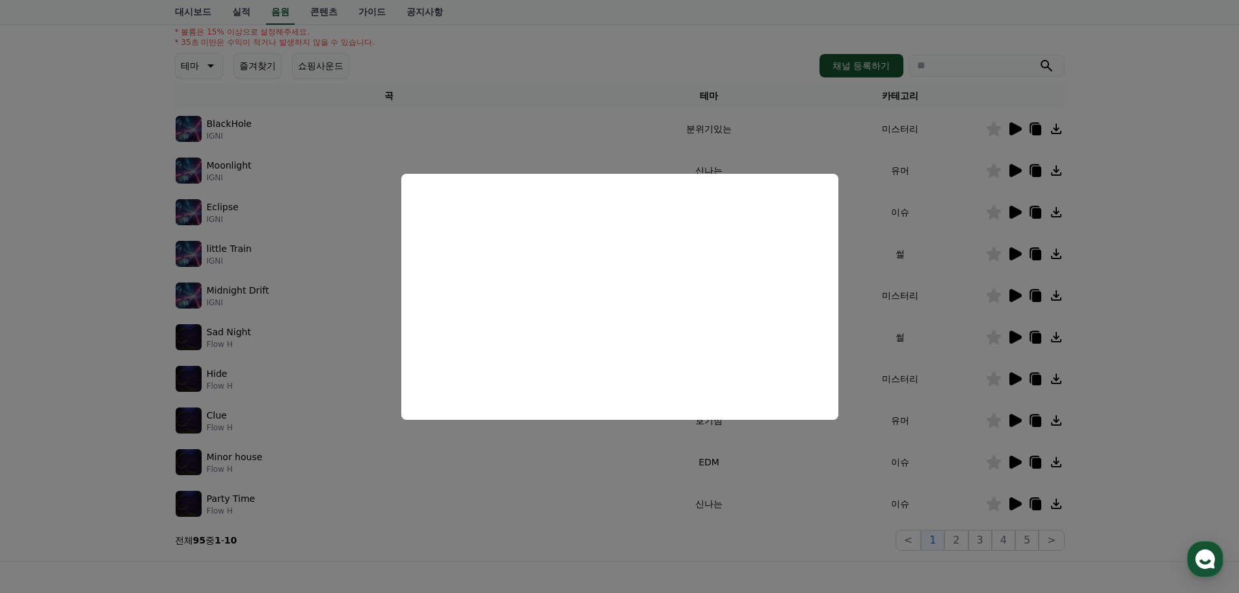
click at [849, 242] on button "close modal" at bounding box center [619, 296] width 1239 height 593
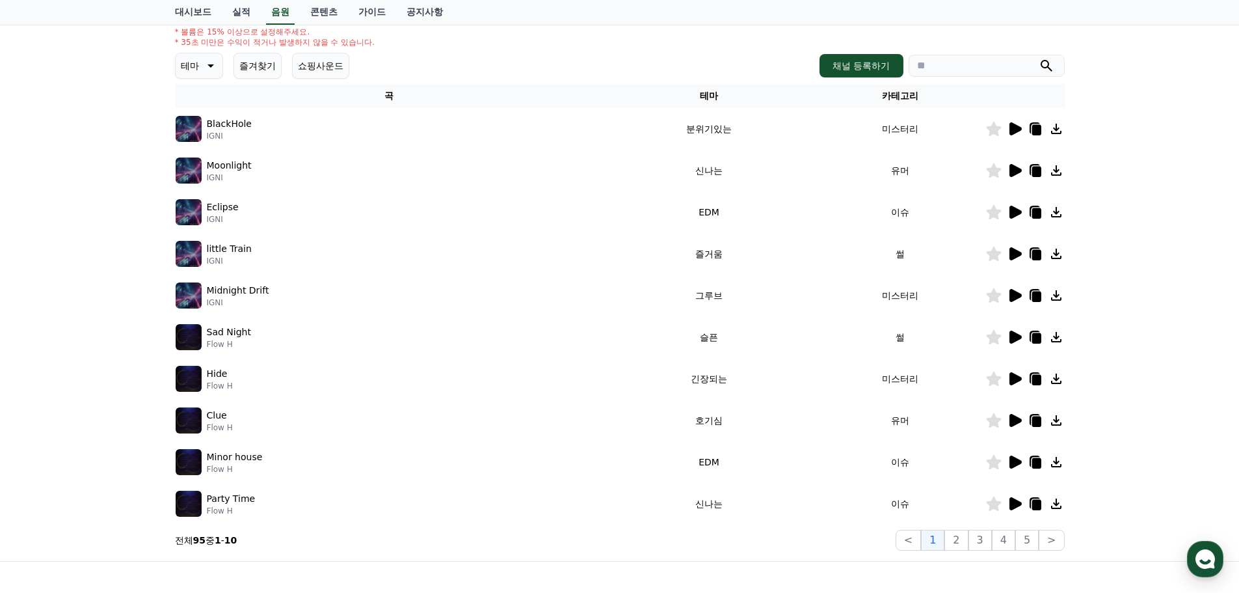
click at [1017, 337] on icon at bounding box center [1016, 336] width 12 height 13
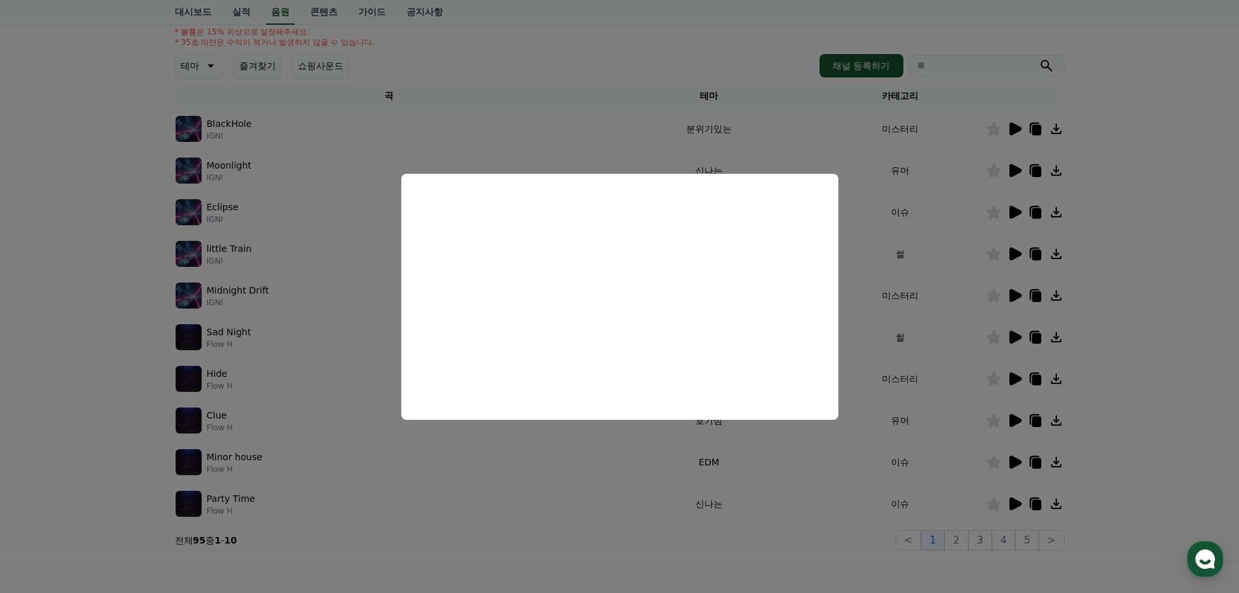
click at [847, 278] on button "close modal" at bounding box center [619, 296] width 1239 height 593
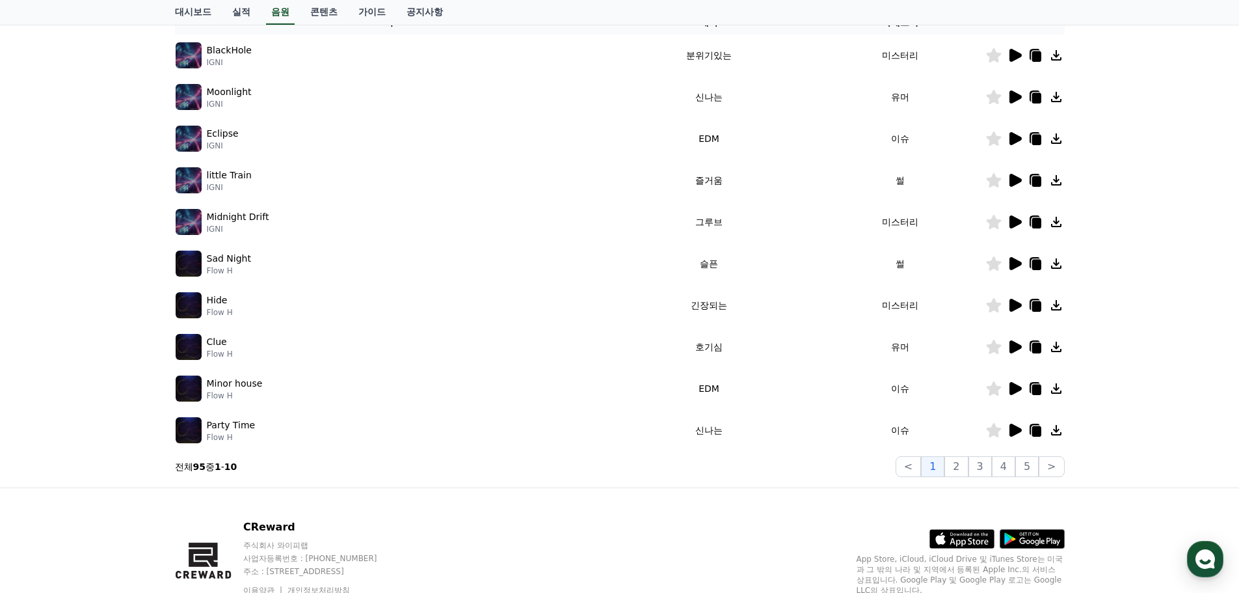
scroll to position [288, 0]
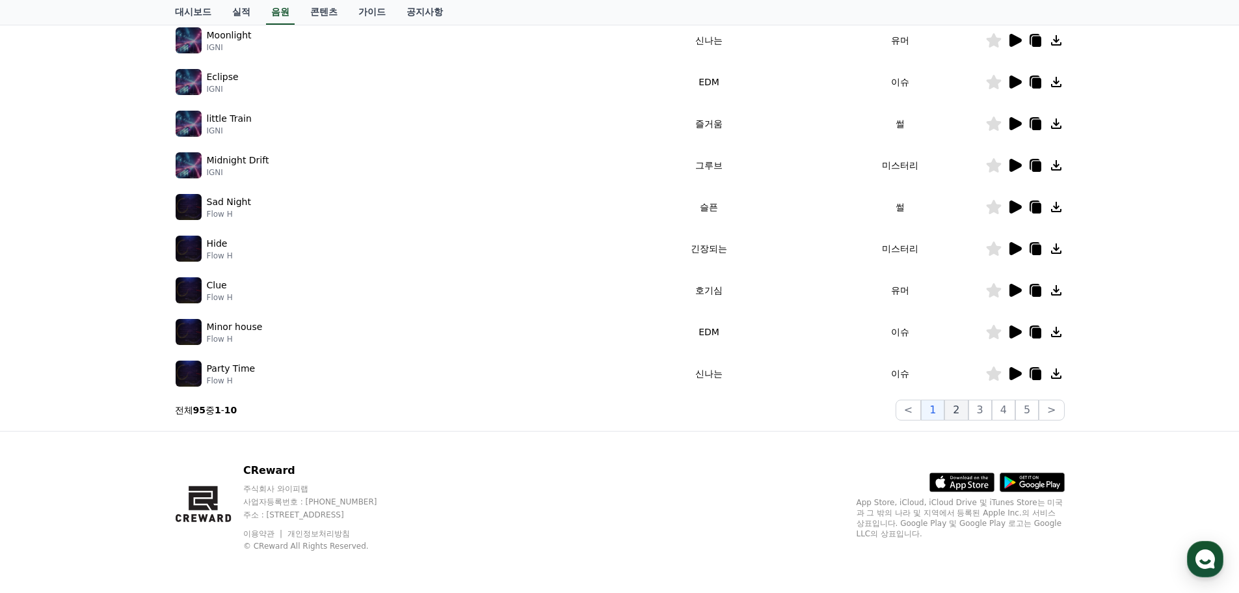
click at [965, 410] on button "2" at bounding box center [955, 409] width 23 height 21
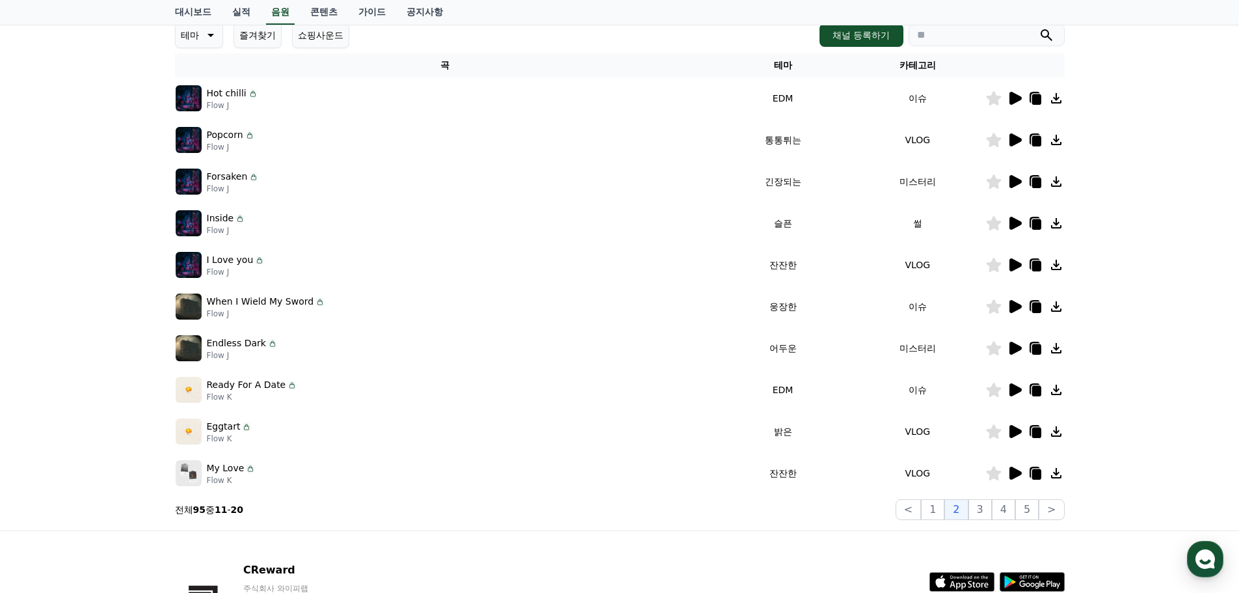
scroll to position [93, 0]
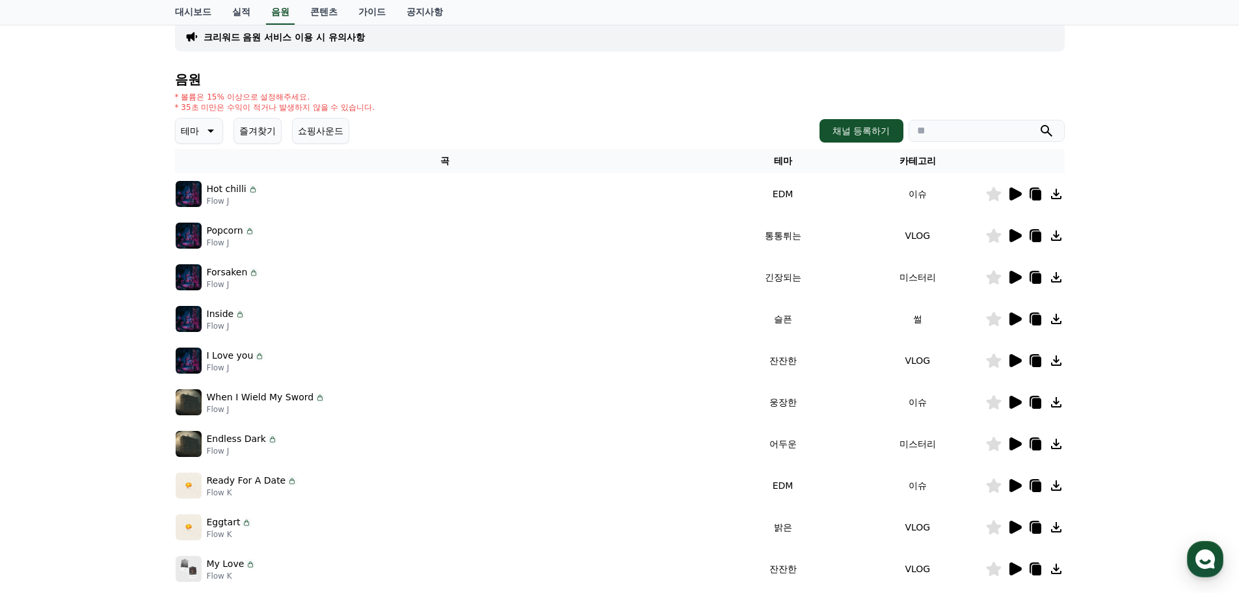
click at [1013, 196] on icon at bounding box center [1016, 193] width 12 height 13
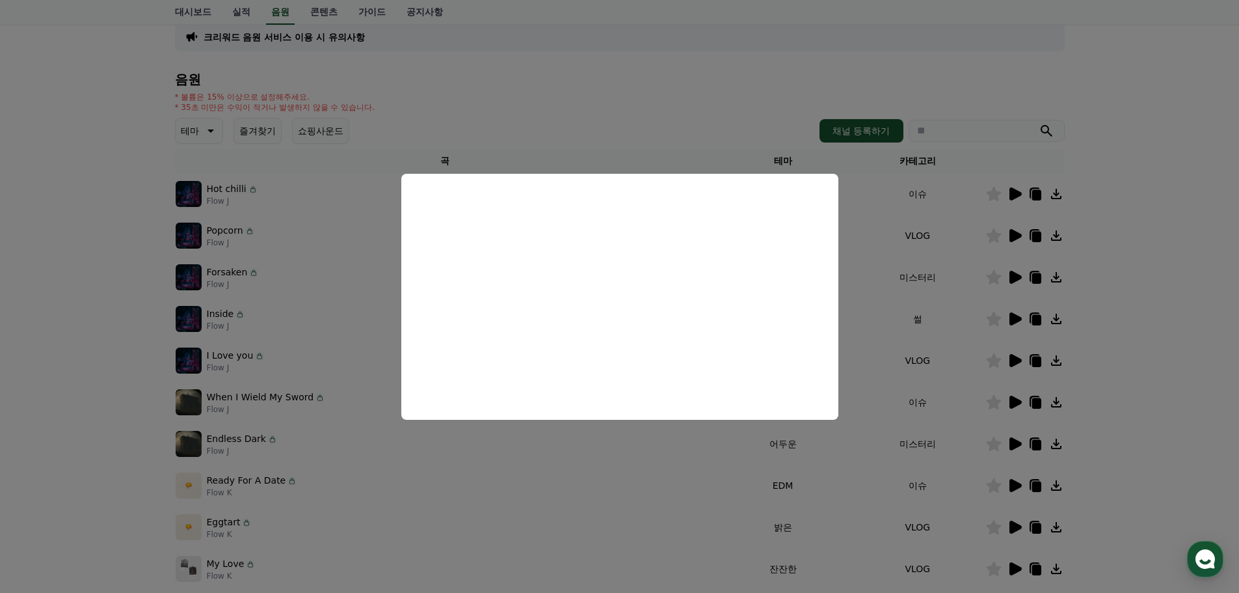
click at [1013, 232] on button "close modal" at bounding box center [619, 296] width 1239 height 593
click at [1013, 232] on icon at bounding box center [1016, 235] width 12 height 13
click at [1014, 276] on button "close modal" at bounding box center [619, 296] width 1239 height 593
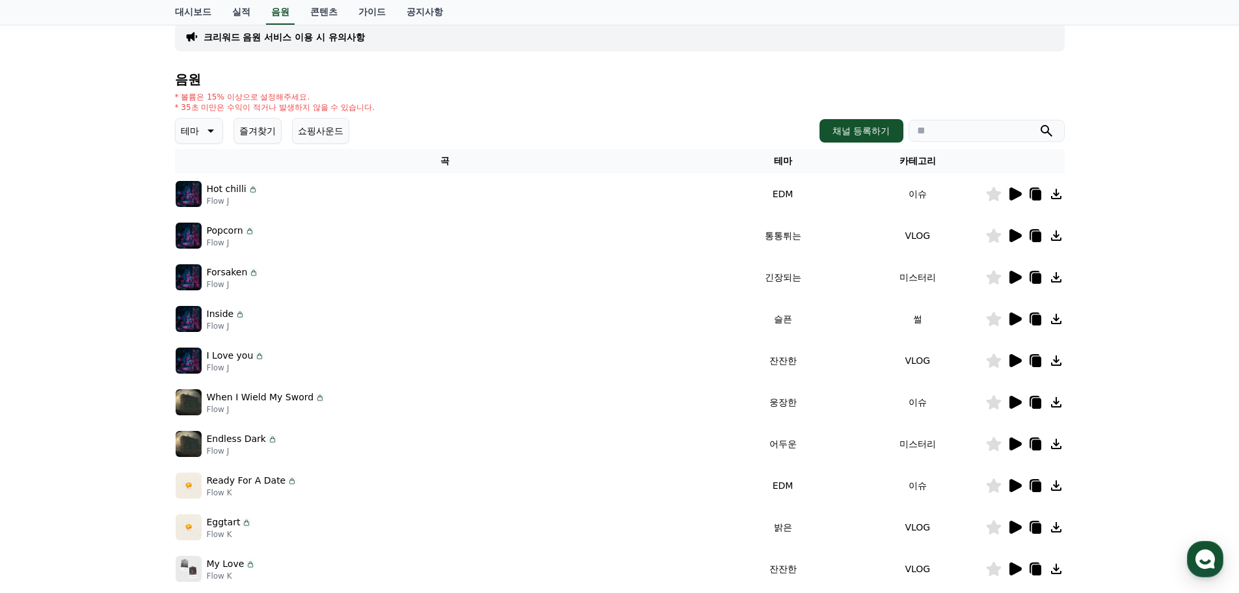
click at [1014, 276] on icon at bounding box center [1016, 277] width 12 height 13
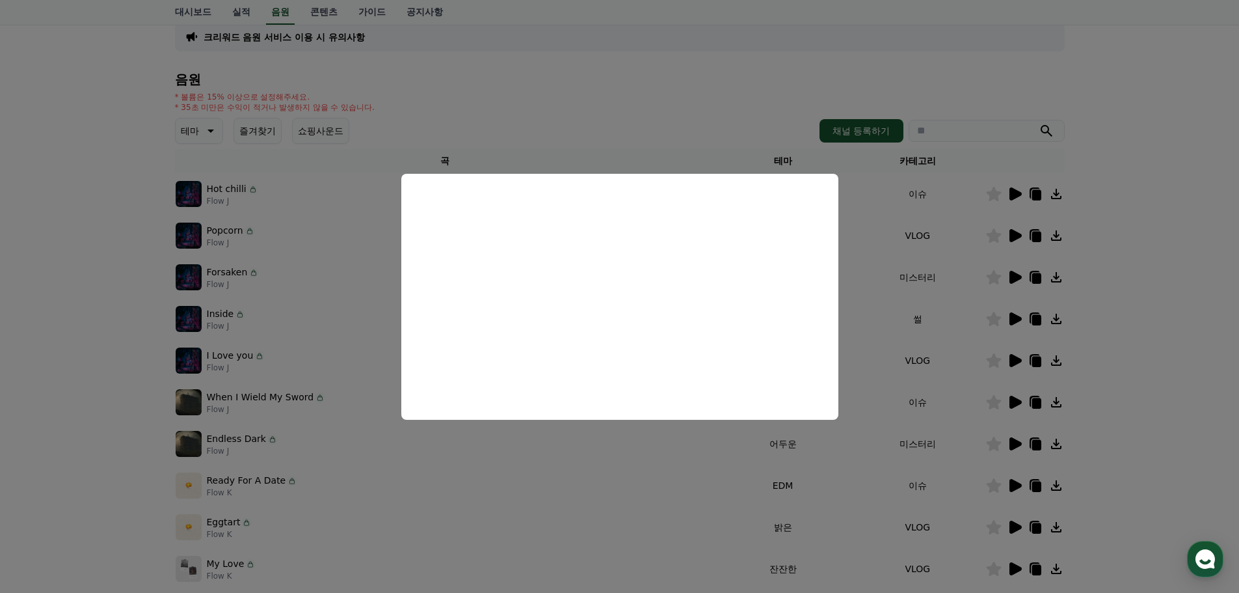
click at [1016, 319] on button "close modal" at bounding box center [619, 296] width 1239 height 593
click at [1016, 319] on icon at bounding box center [1016, 318] width 12 height 13
click at [1016, 319] on button "close modal" at bounding box center [619, 296] width 1239 height 593
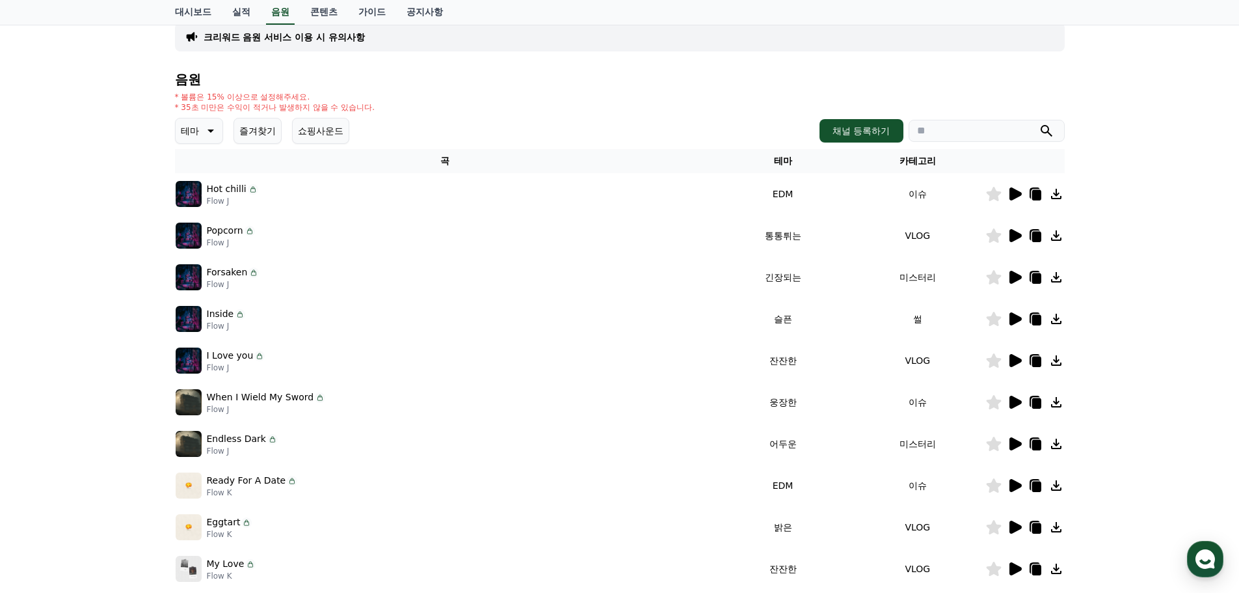
click at [1016, 319] on icon at bounding box center [1016, 318] width 12 height 13
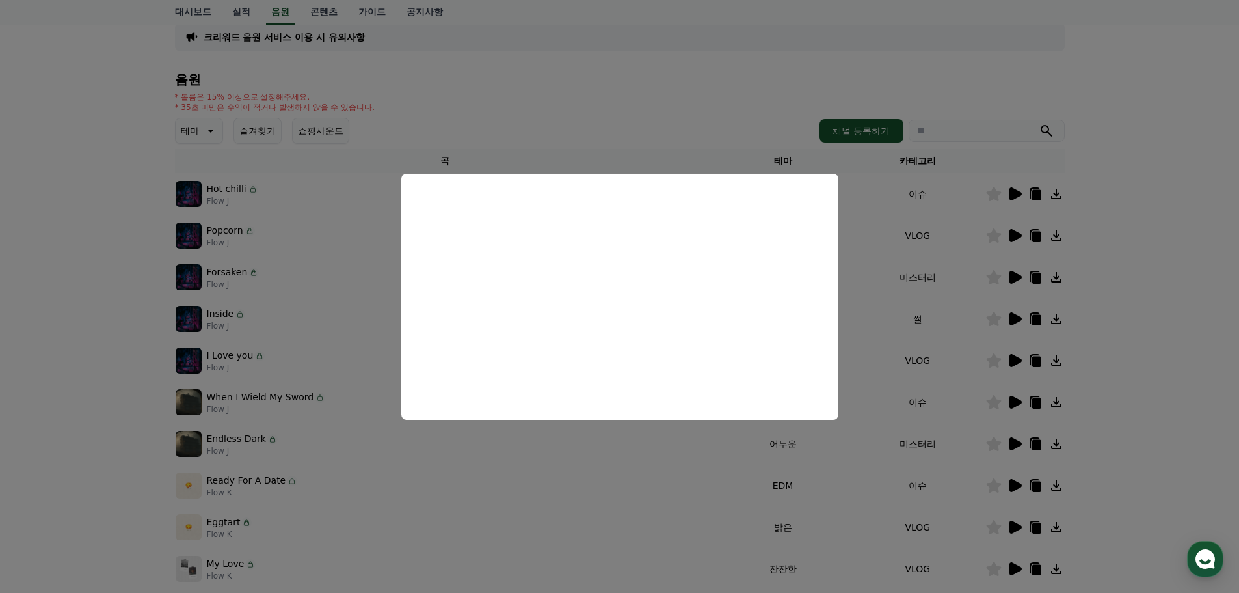
click at [647, 84] on button "close modal" at bounding box center [619, 296] width 1239 height 593
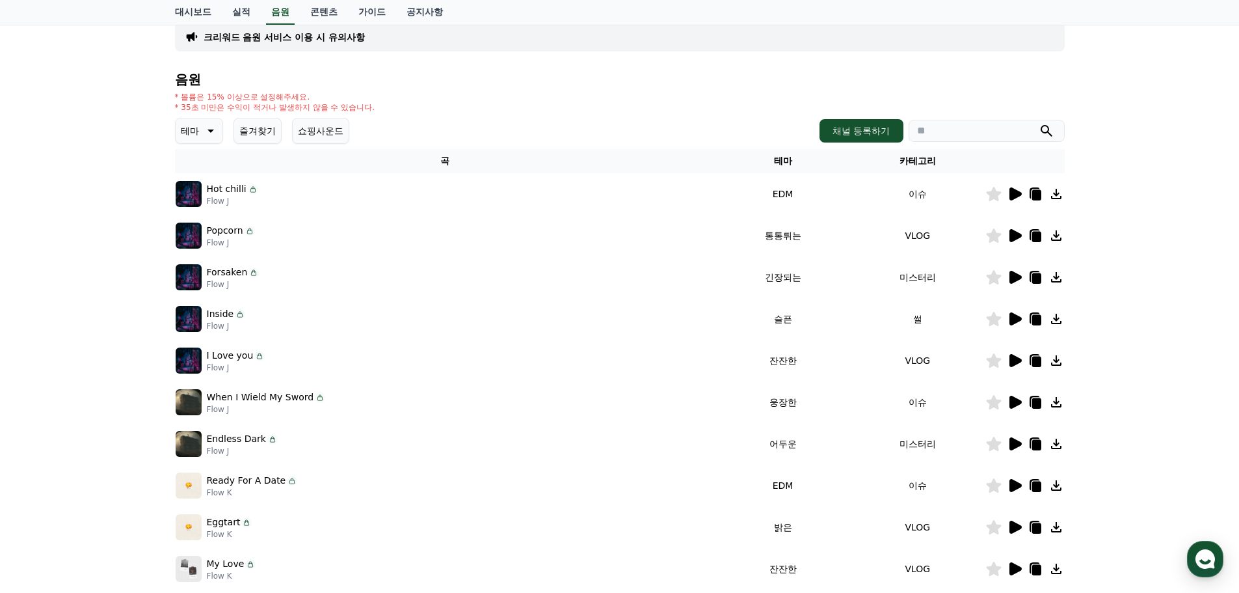
click at [1057, 318] on icon at bounding box center [1057, 319] width 16 height 16
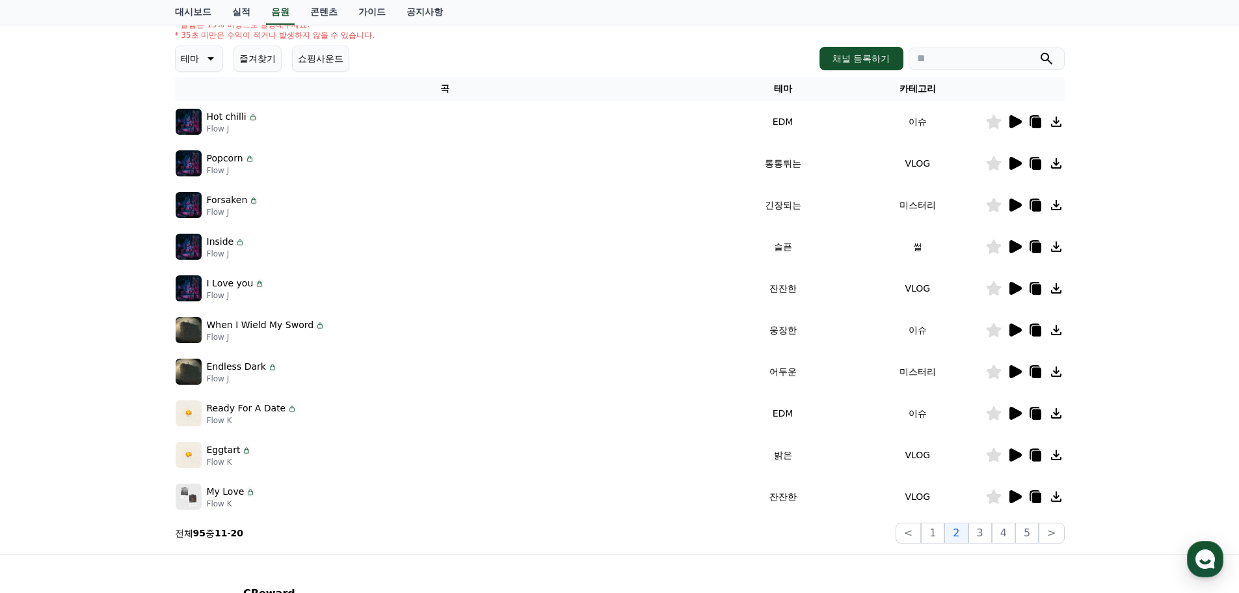
scroll to position [288, 0]
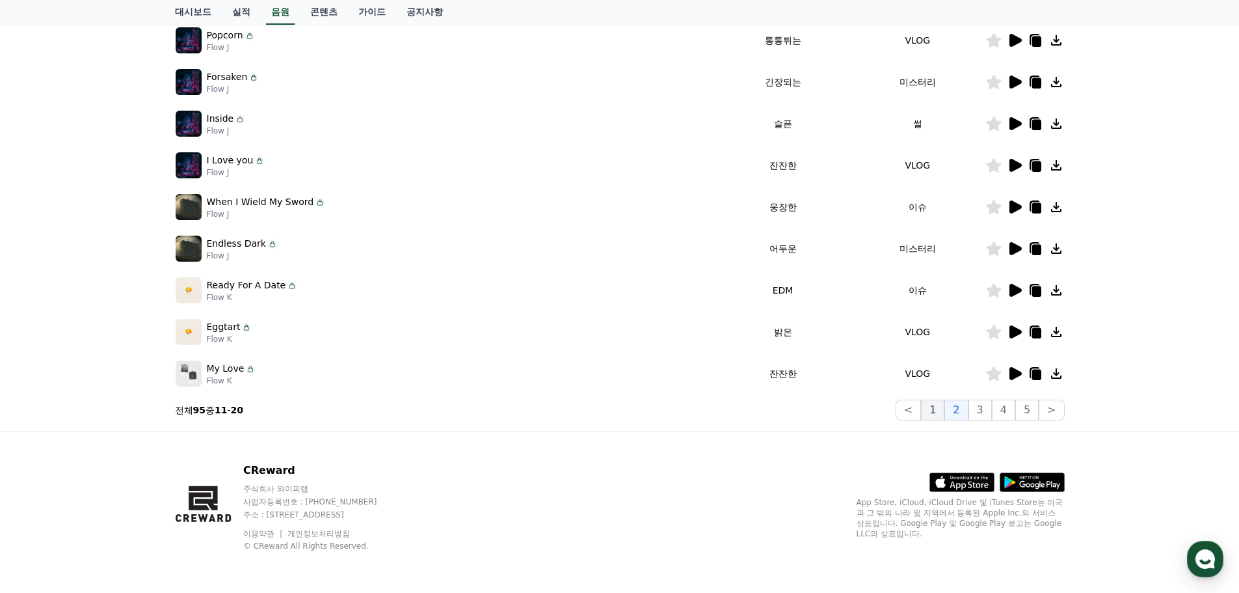
click at [938, 412] on button "1" at bounding box center [932, 409] width 23 height 21
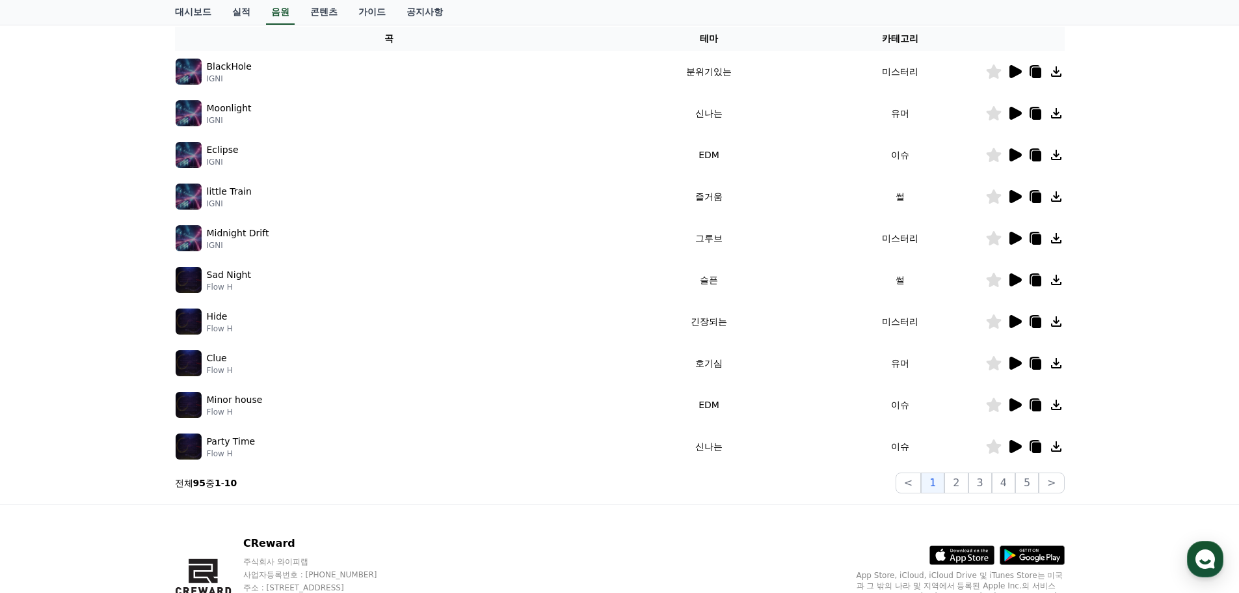
scroll to position [288, 0]
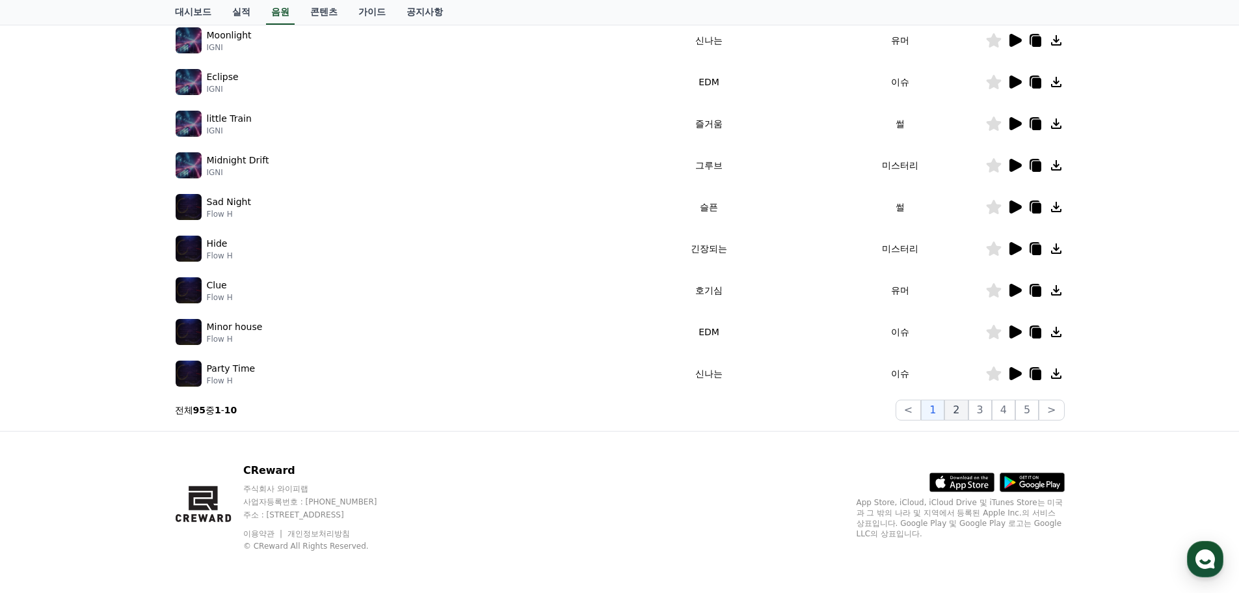
click at [956, 414] on button "2" at bounding box center [955, 409] width 23 height 21
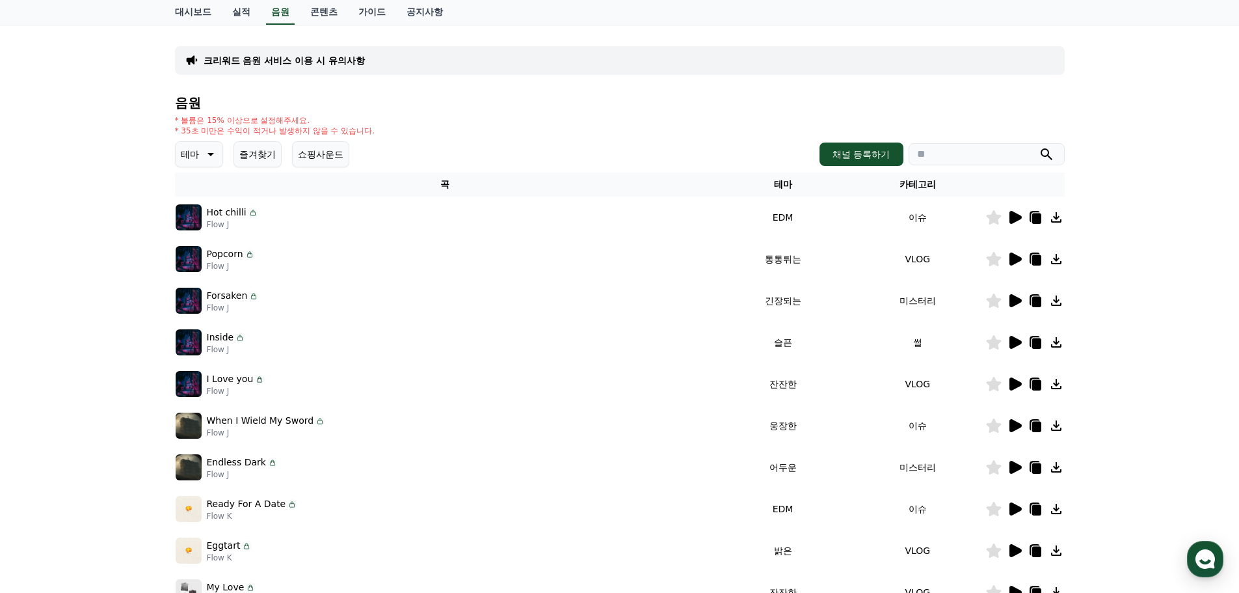
scroll to position [93, 0]
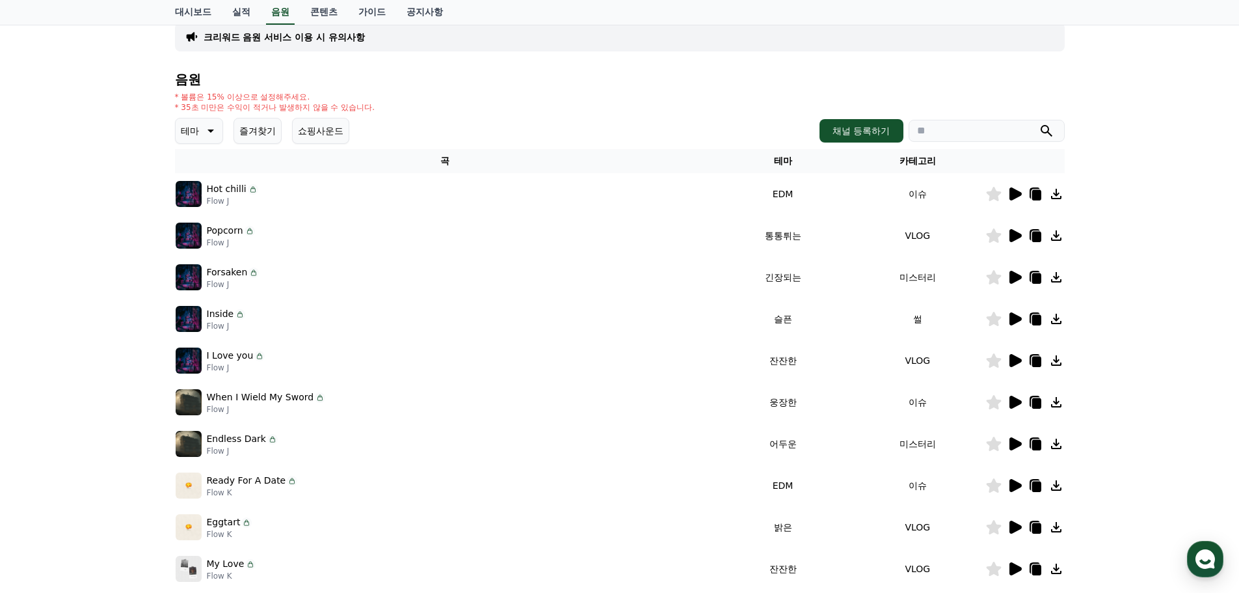
click at [998, 320] on icon at bounding box center [994, 319] width 16 height 14
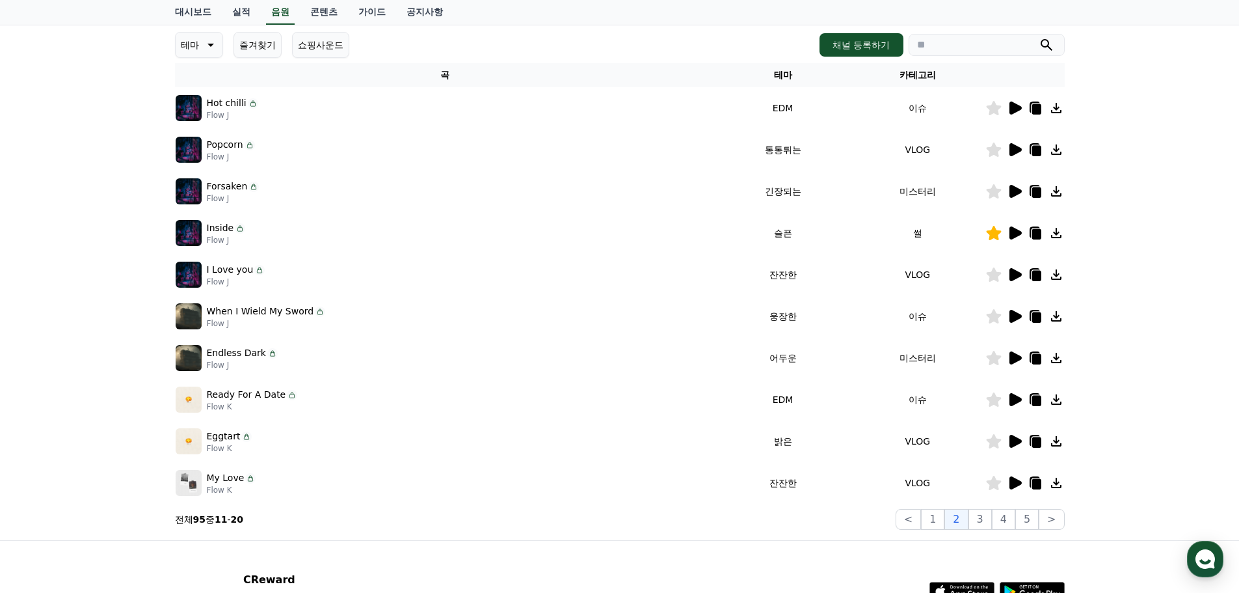
scroll to position [288, 0]
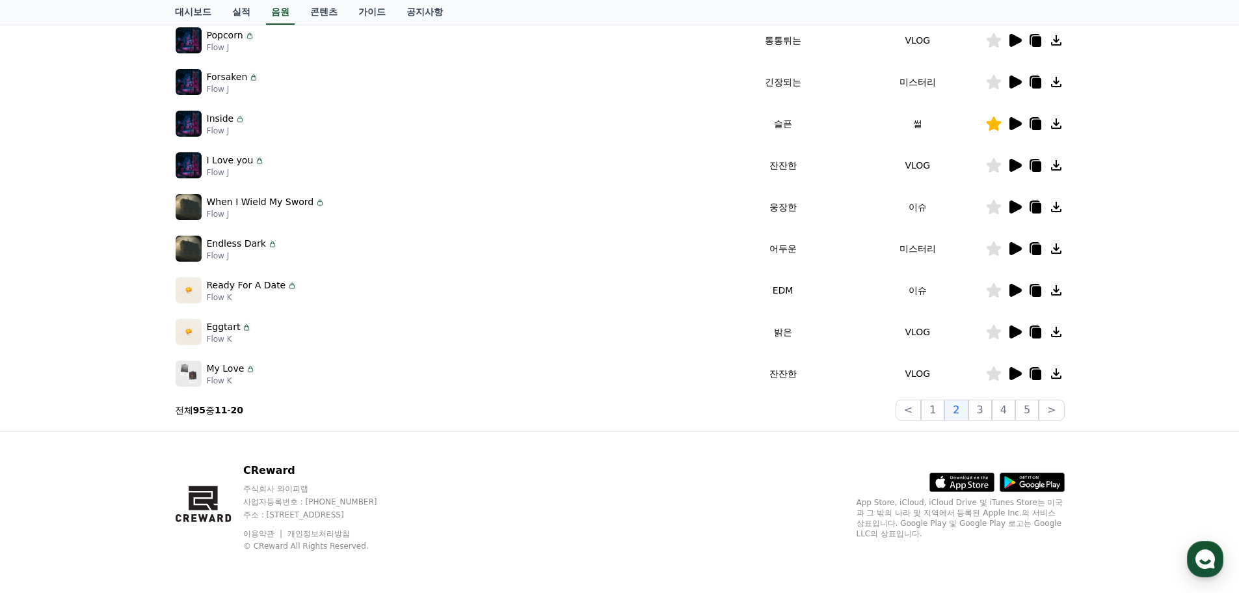
click at [1014, 289] on icon at bounding box center [1016, 290] width 12 height 13
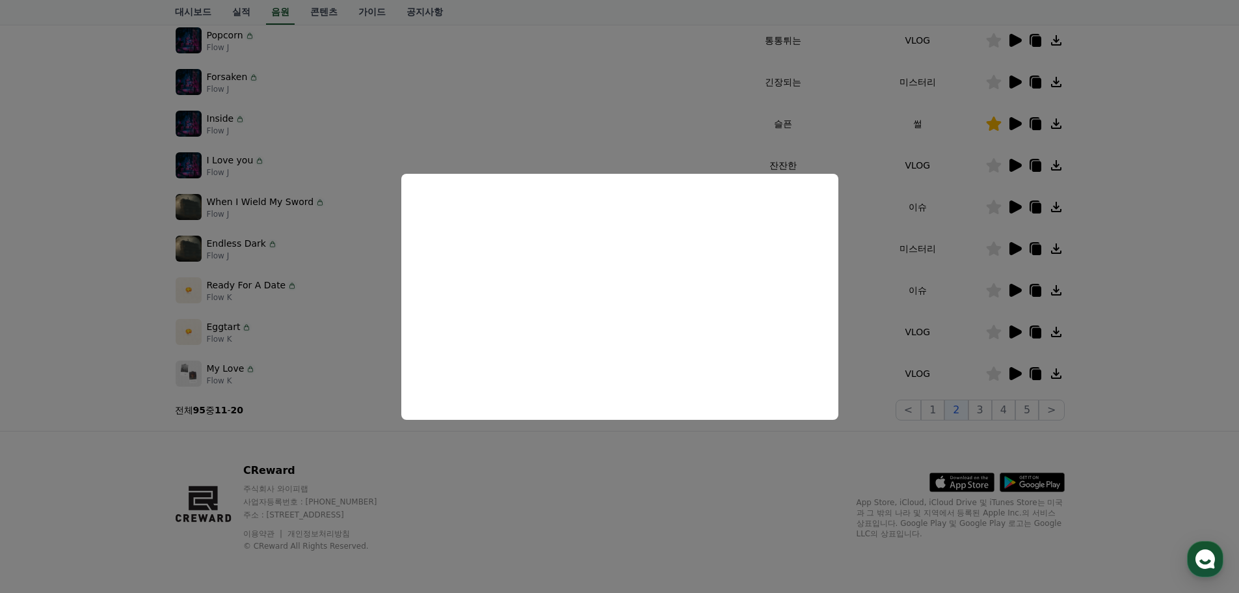
click at [1014, 289] on button "close modal" at bounding box center [619, 296] width 1239 height 593
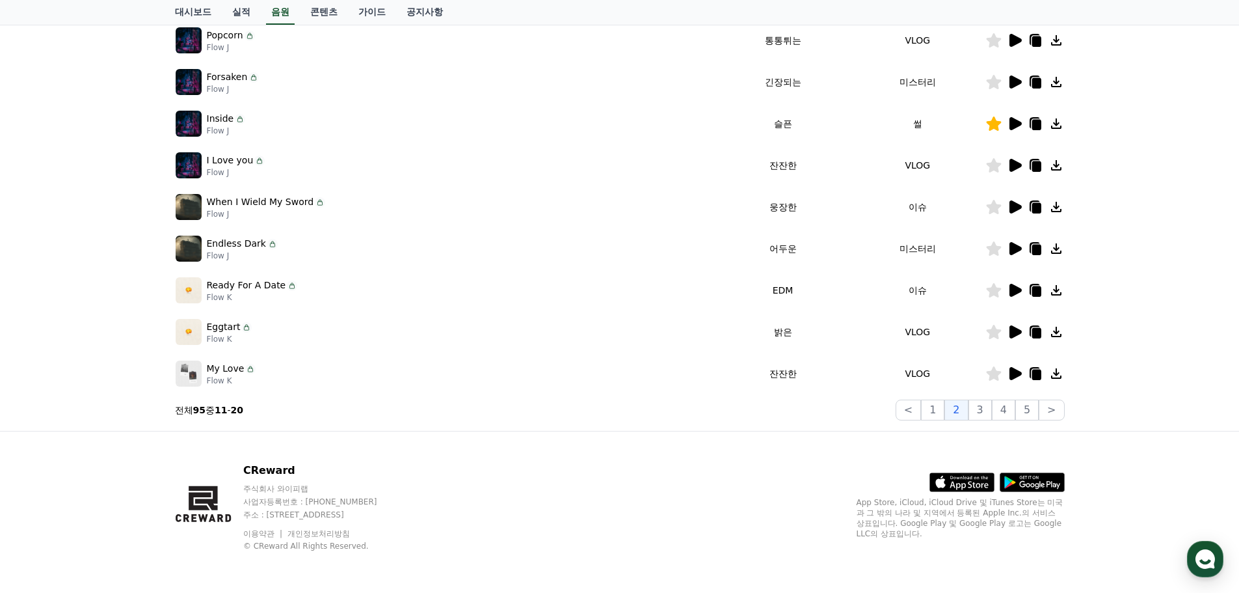
click at [1013, 289] on icon at bounding box center [1016, 290] width 12 height 13
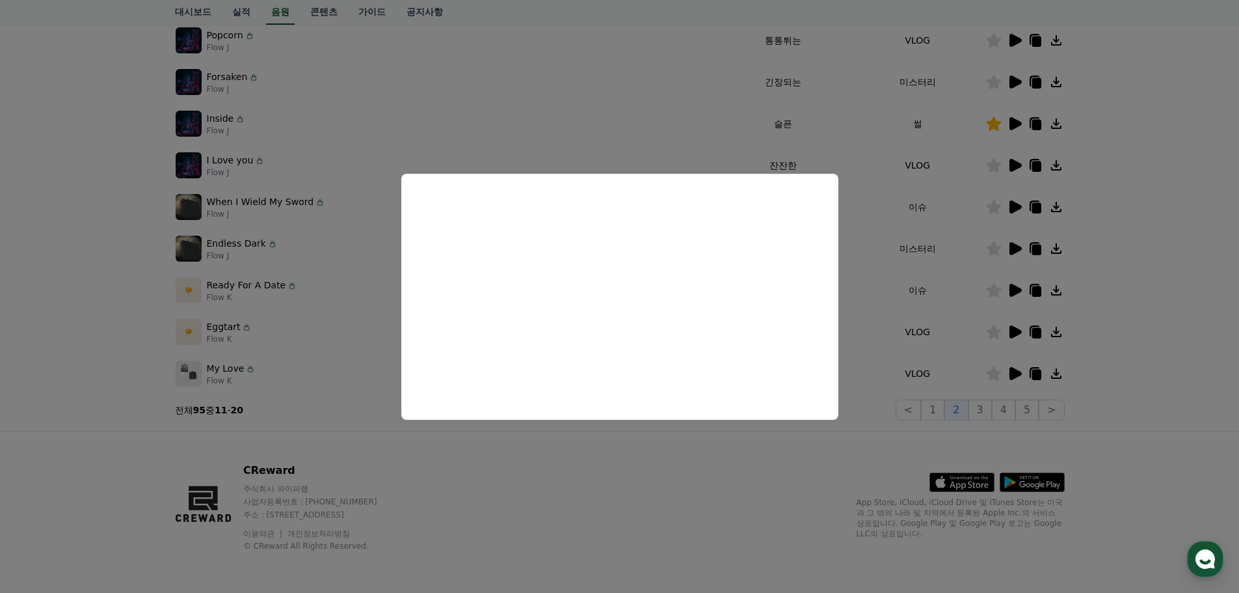
click at [1017, 330] on button "close modal" at bounding box center [619, 296] width 1239 height 593
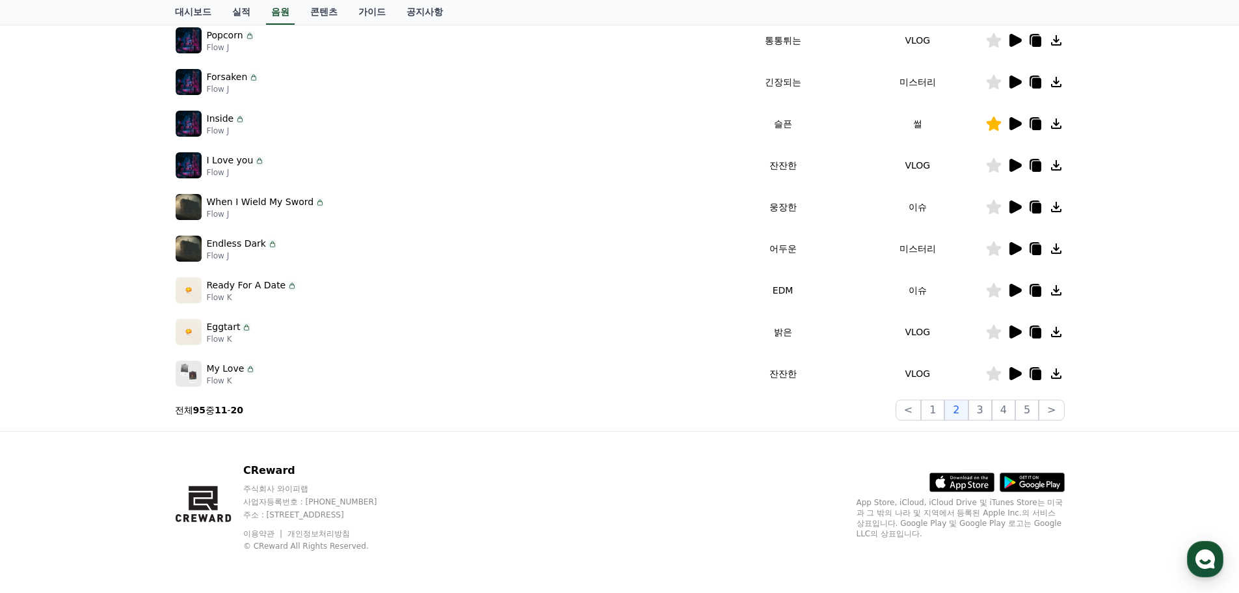
click at [1011, 331] on icon at bounding box center [1016, 331] width 12 height 13
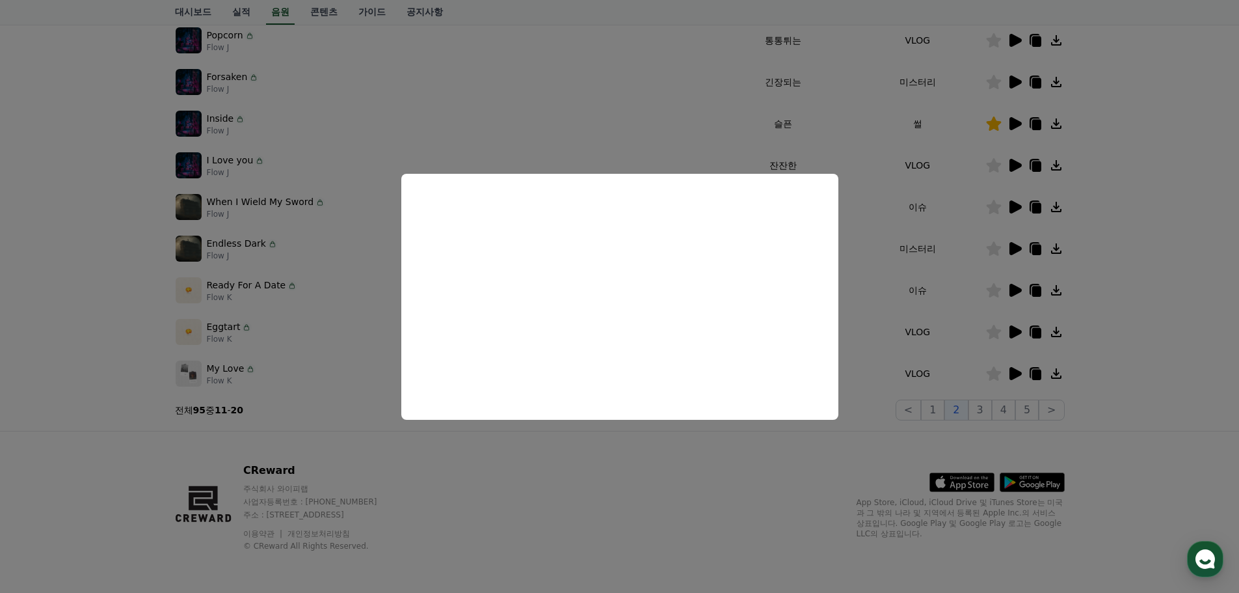
click at [857, 286] on button "close modal" at bounding box center [619, 296] width 1239 height 593
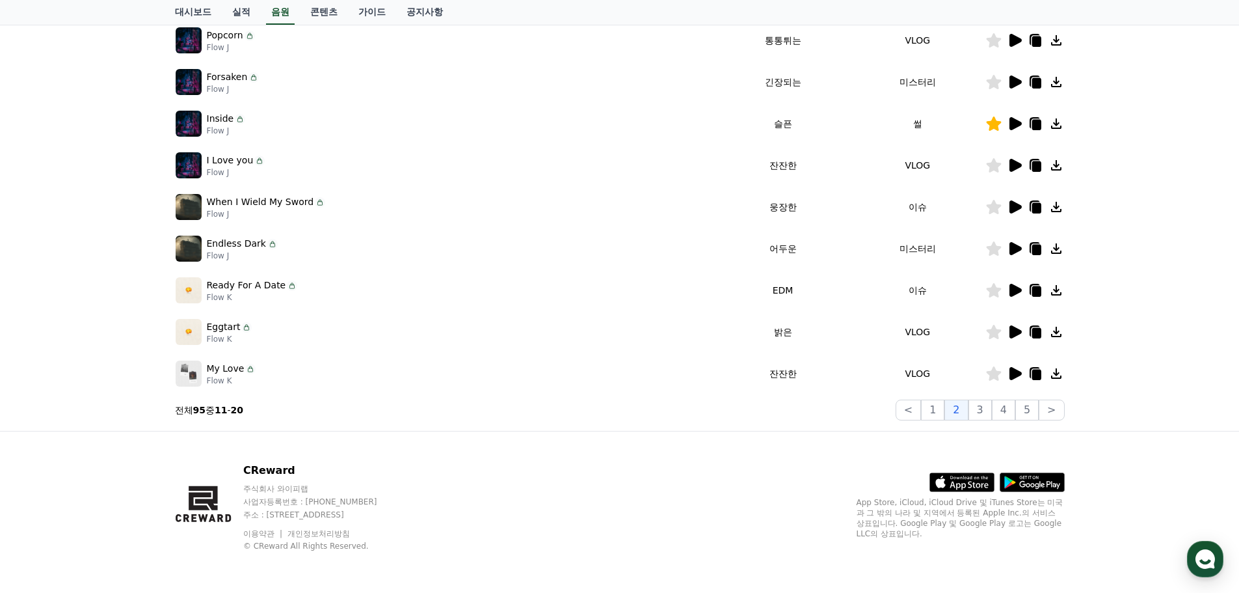
click at [1056, 332] on icon at bounding box center [1056, 332] width 10 height 10
click at [1013, 375] on icon at bounding box center [1016, 373] width 12 height 13
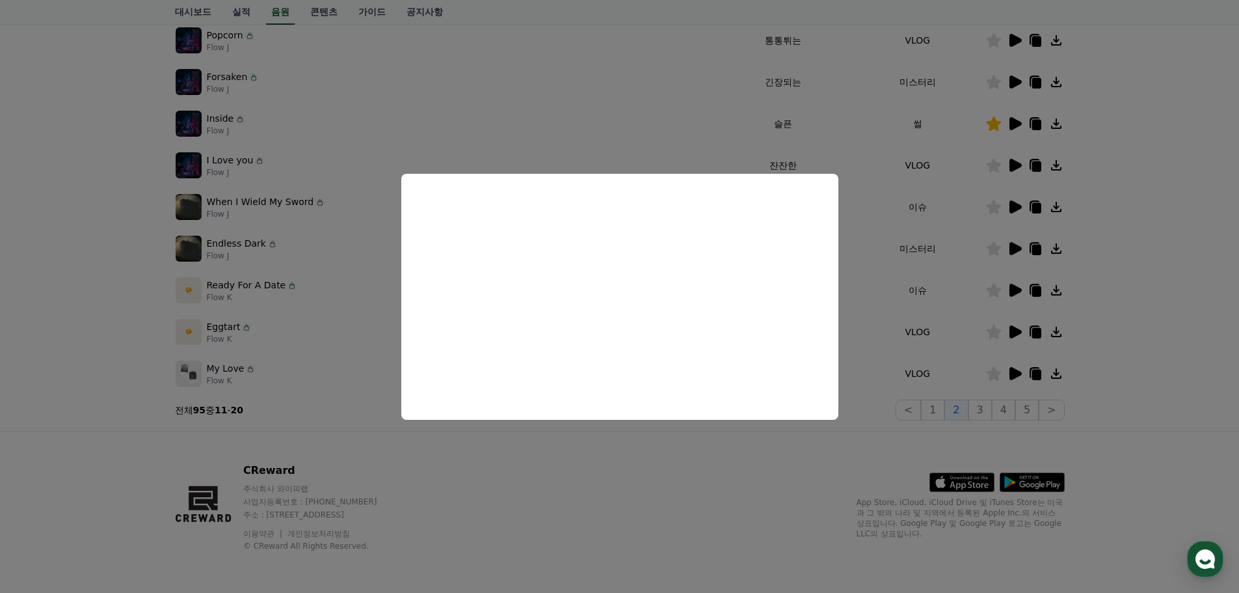
click at [995, 334] on button "close modal" at bounding box center [619, 296] width 1239 height 593
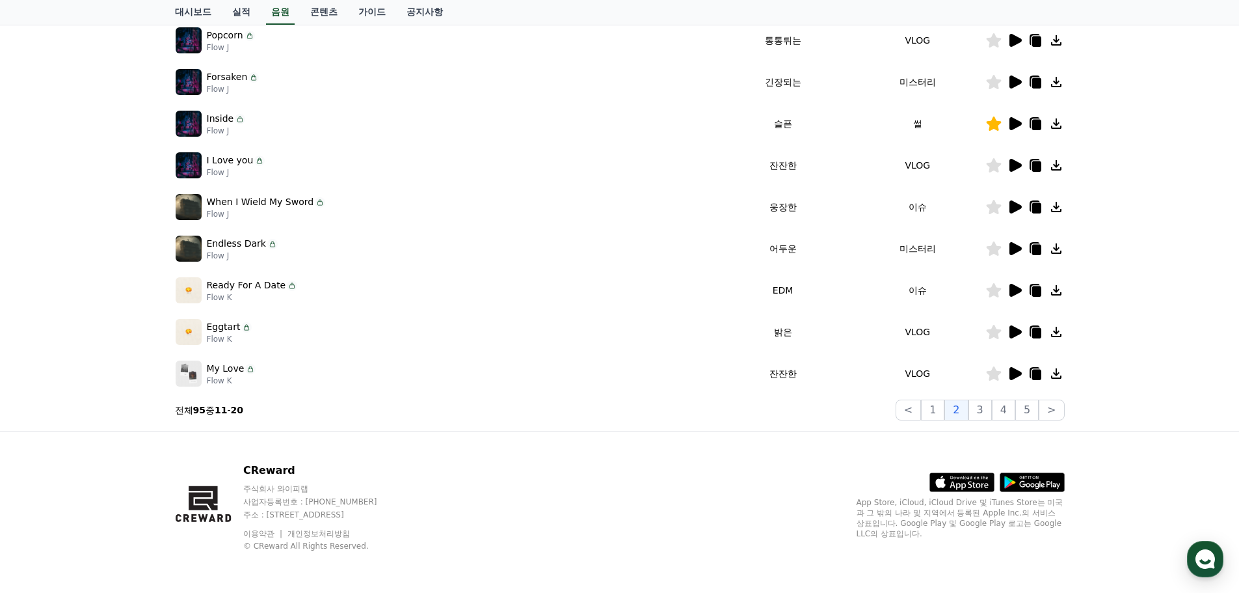
click at [995, 334] on icon at bounding box center [993, 332] width 15 height 14
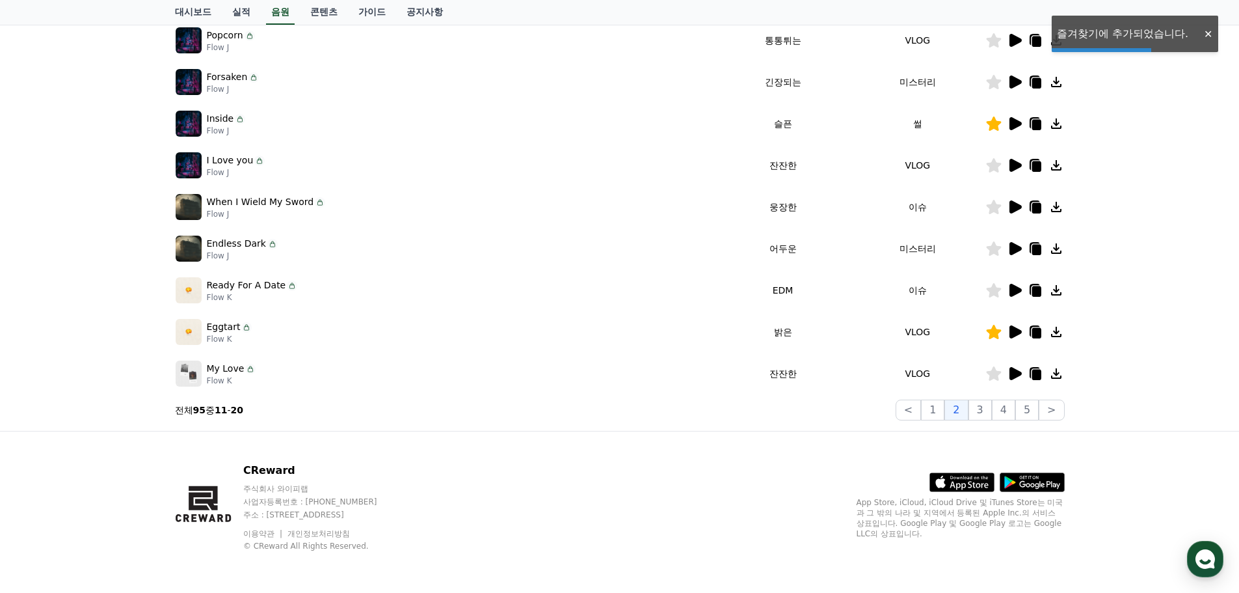
click at [1017, 371] on icon at bounding box center [1016, 373] width 12 height 13
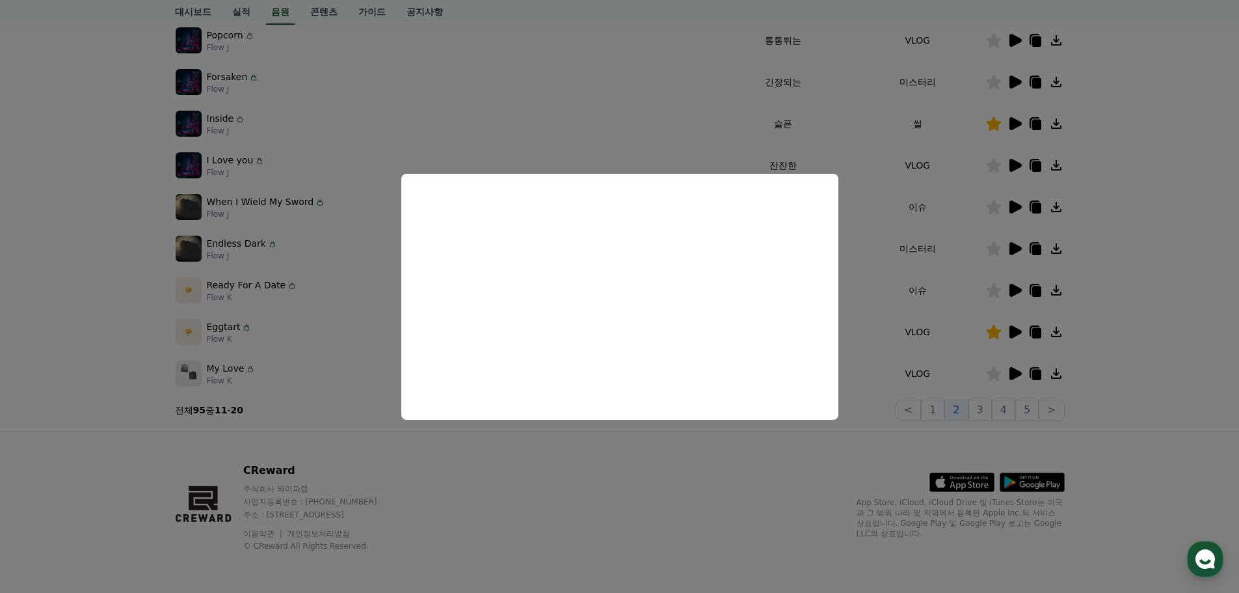
click at [853, 331] on button "close modal" at bounding box center [619, 296] width 1239 height 593
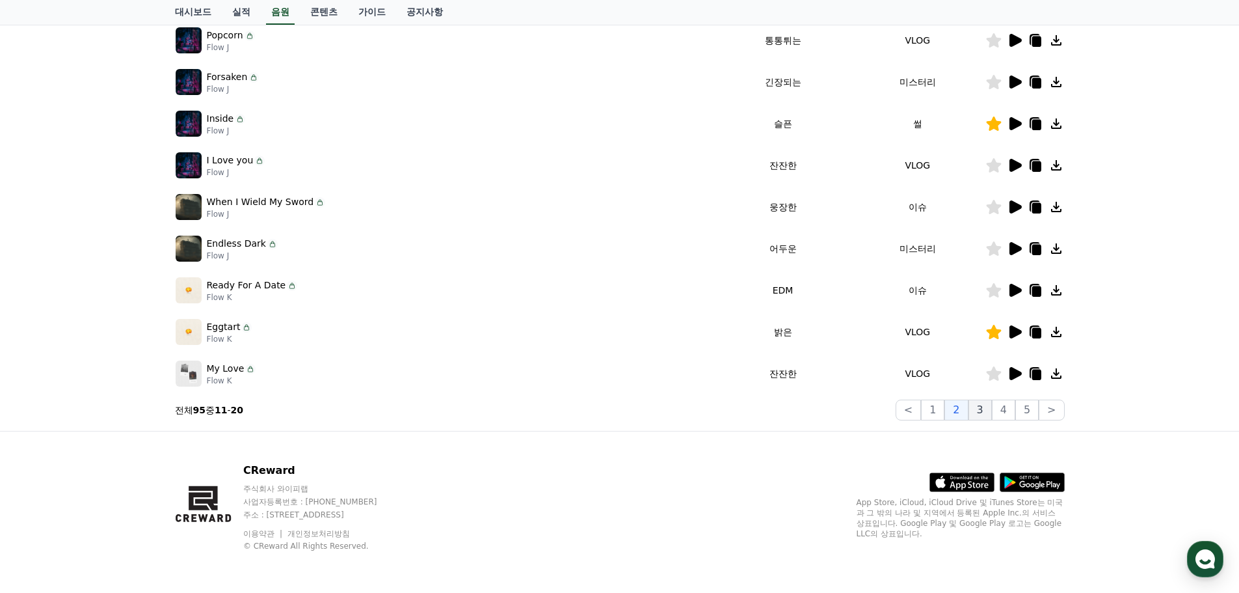
click at [985, 411] on button "3" at bounding box center [980, 409] width 23 height 21
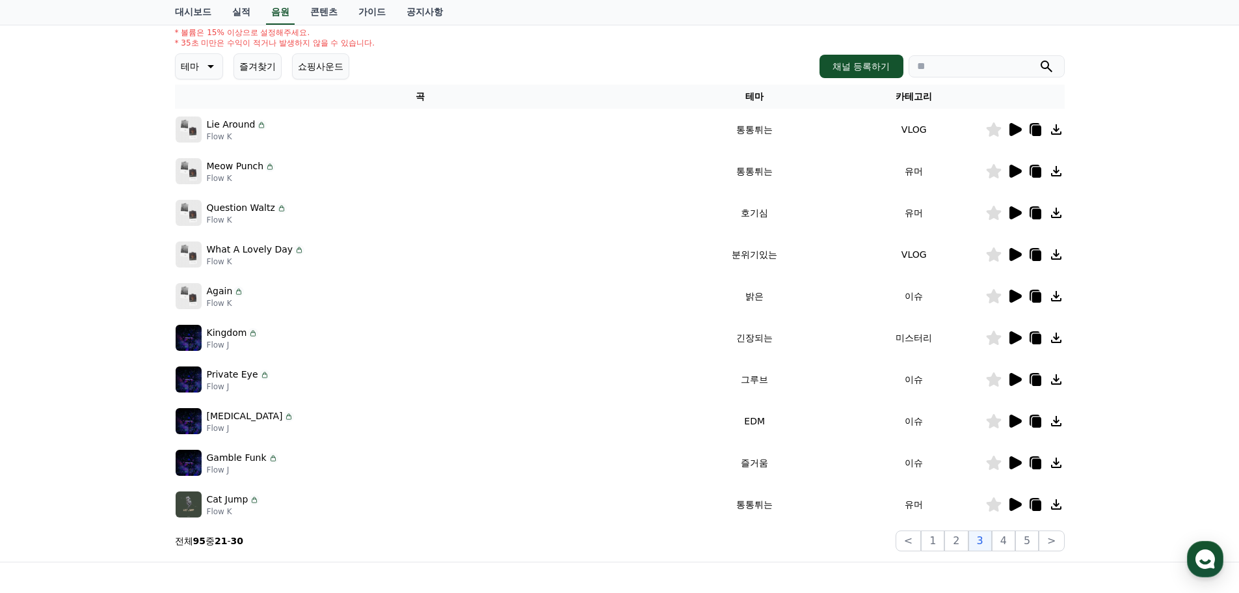
scroll to position [28, 0]
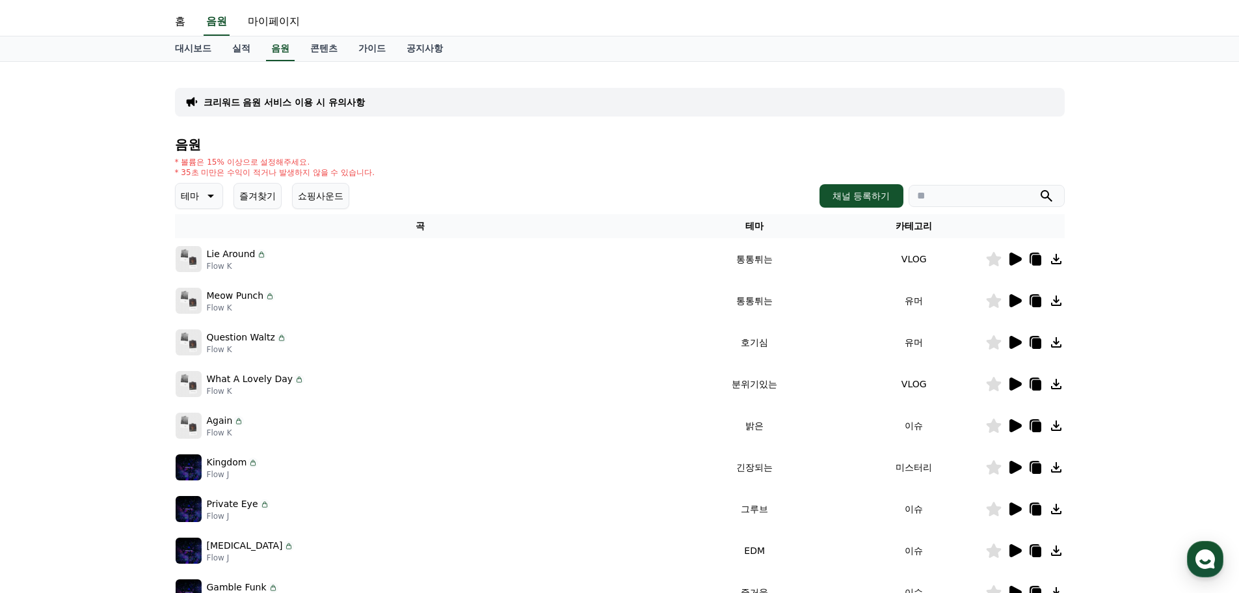
click at [1013, 261] on icon at bounding box center [1016, 258] width 12 height 13
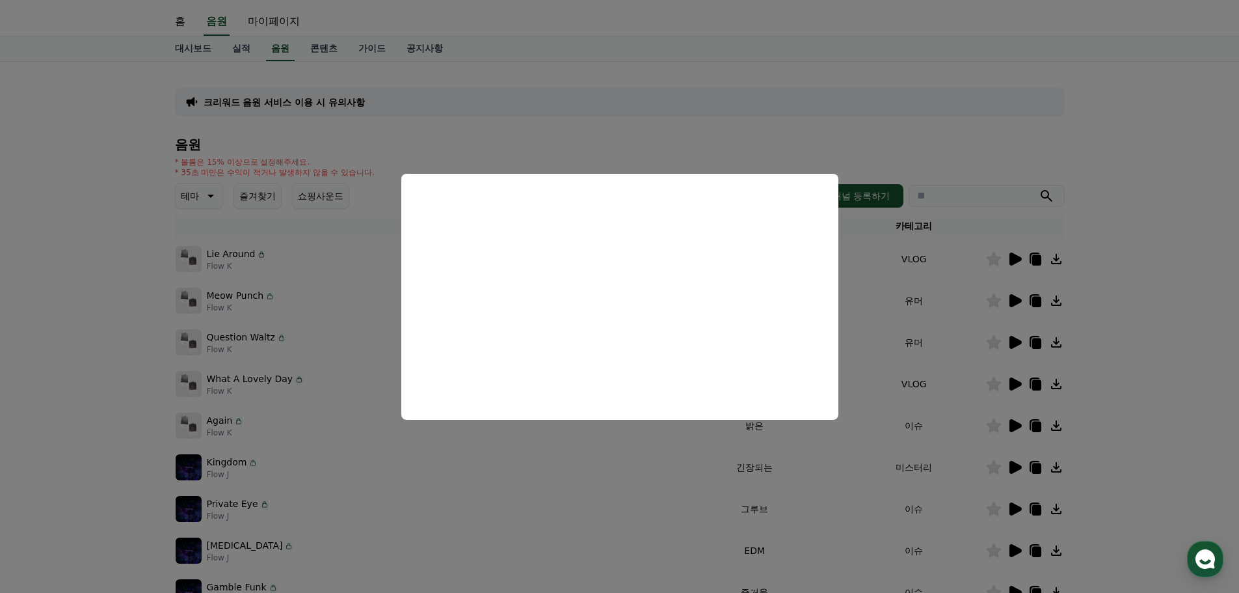
click at [939, 140] on button "close modal" at bounding box center [619, 296] width 1239 height 593
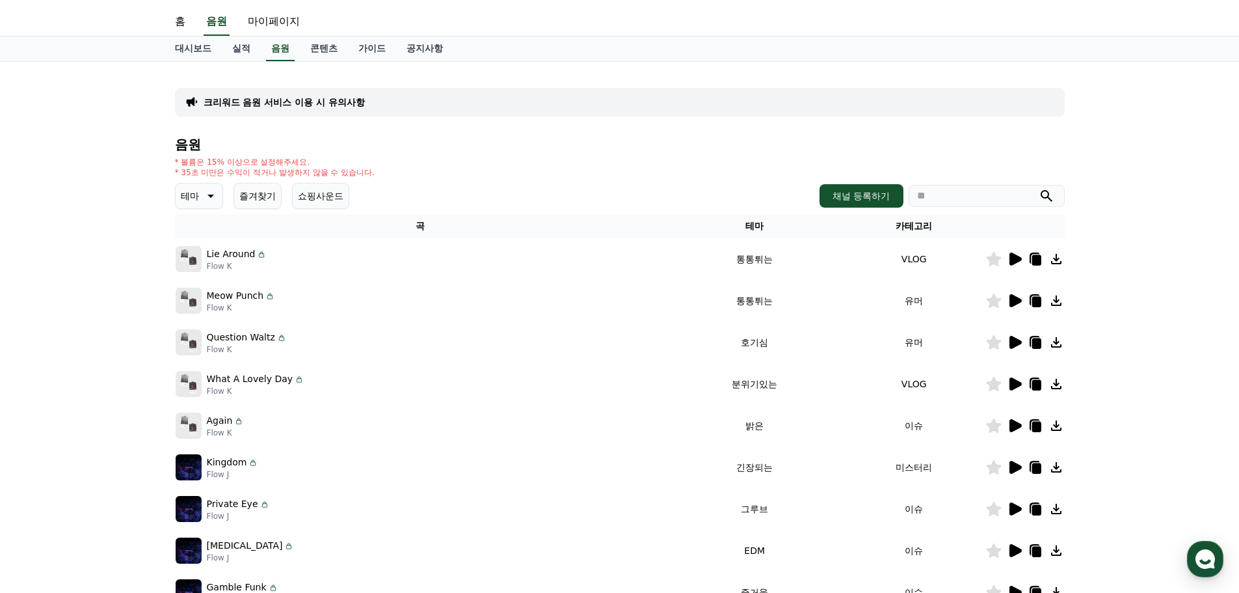
click at [999, 263] on icon at bounding box center [994, 259] width 16 height 14
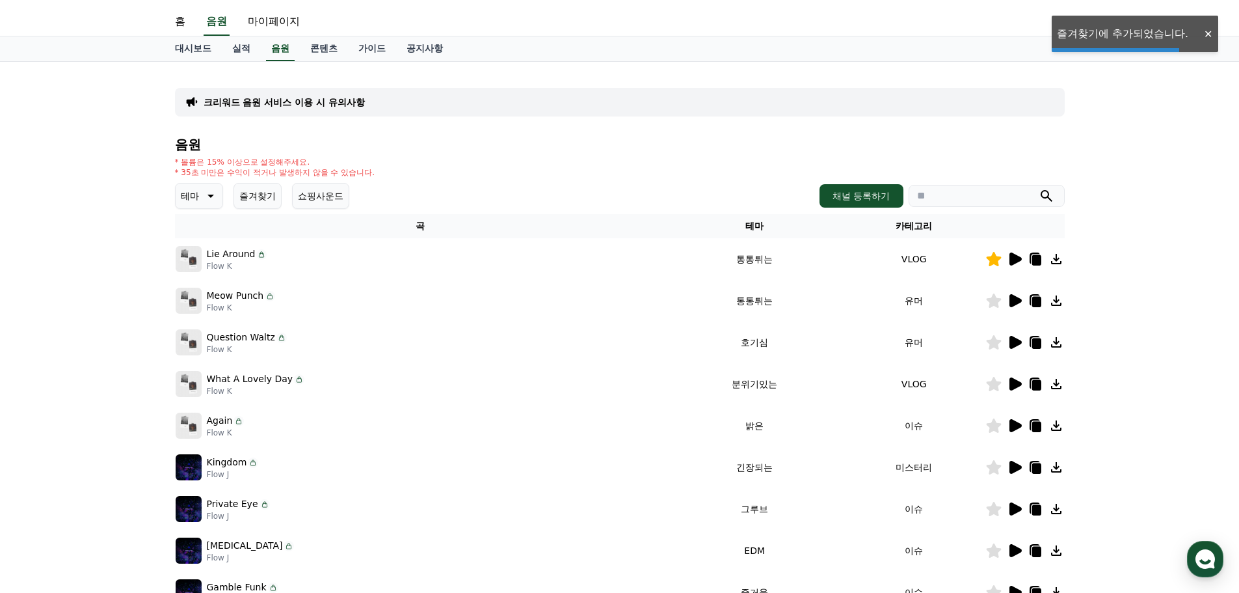
click at [1060, 256] on icon at bounding box center [1057, 259] width 16 height 16
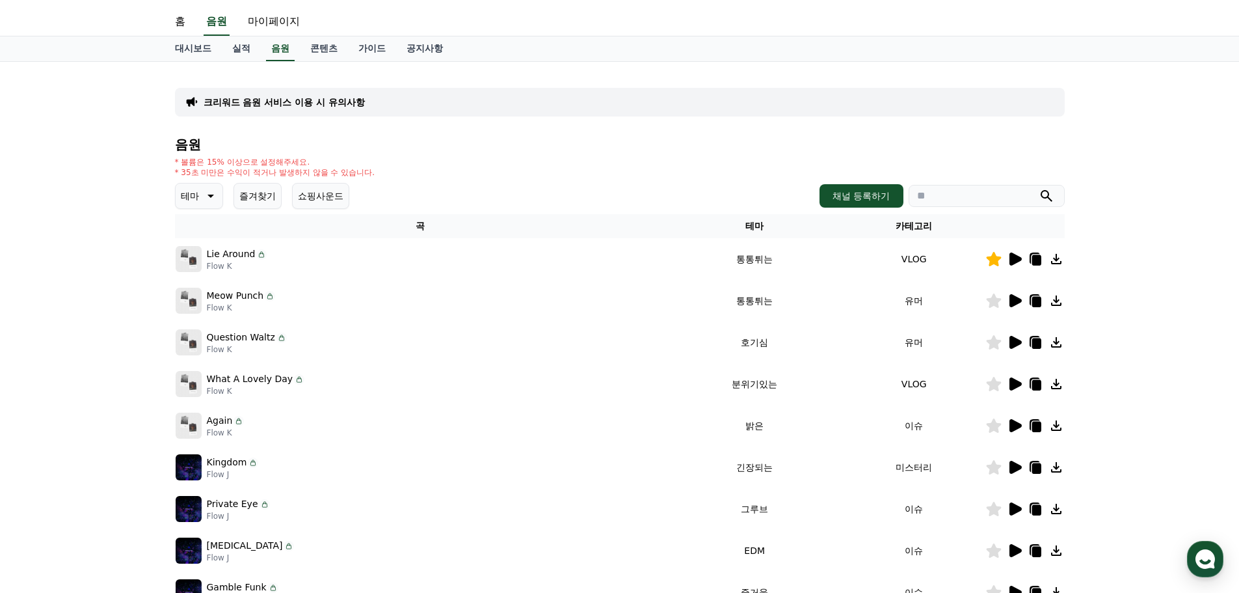
click at [1013, 301] on icon at bounding box center [1016, 300] width 12 height 13
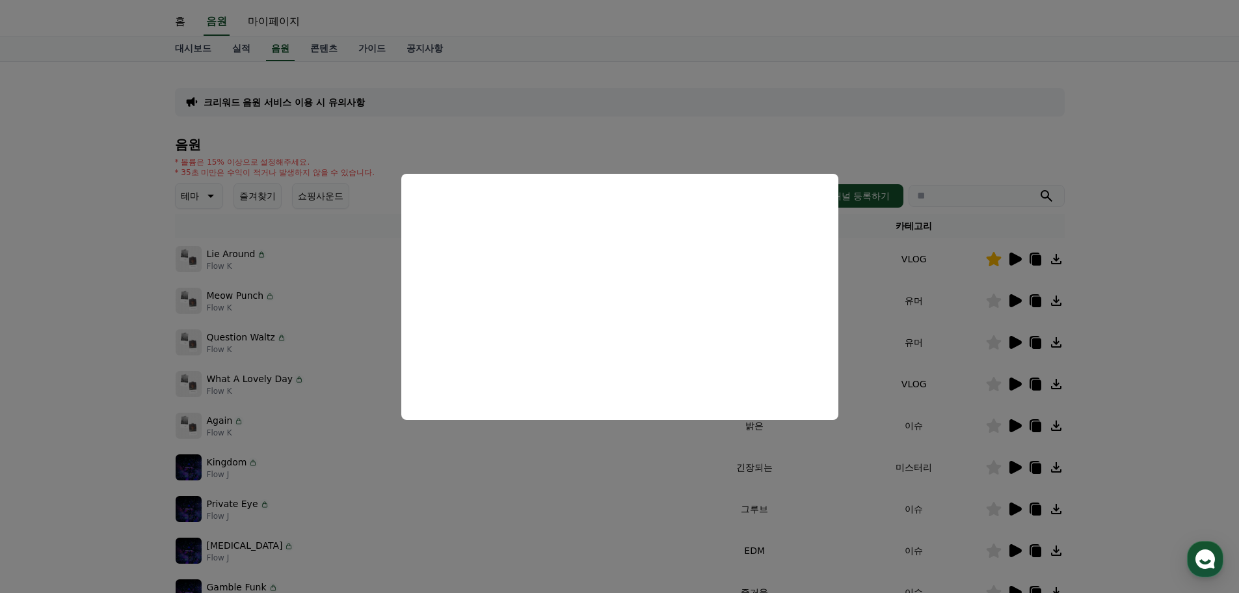
click at [985, 301] on button "close modal" at bounding box center [619, 296] width 1239 height 593
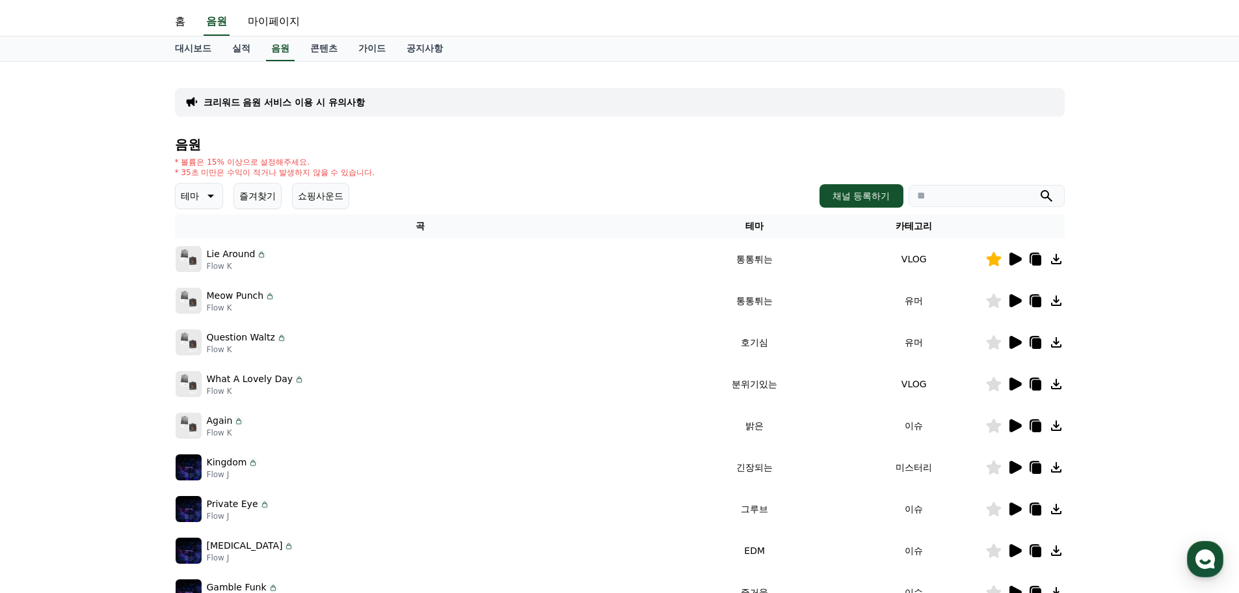
click at [996, 301] on icon at bounding box center [993, 300] width 15 height 14
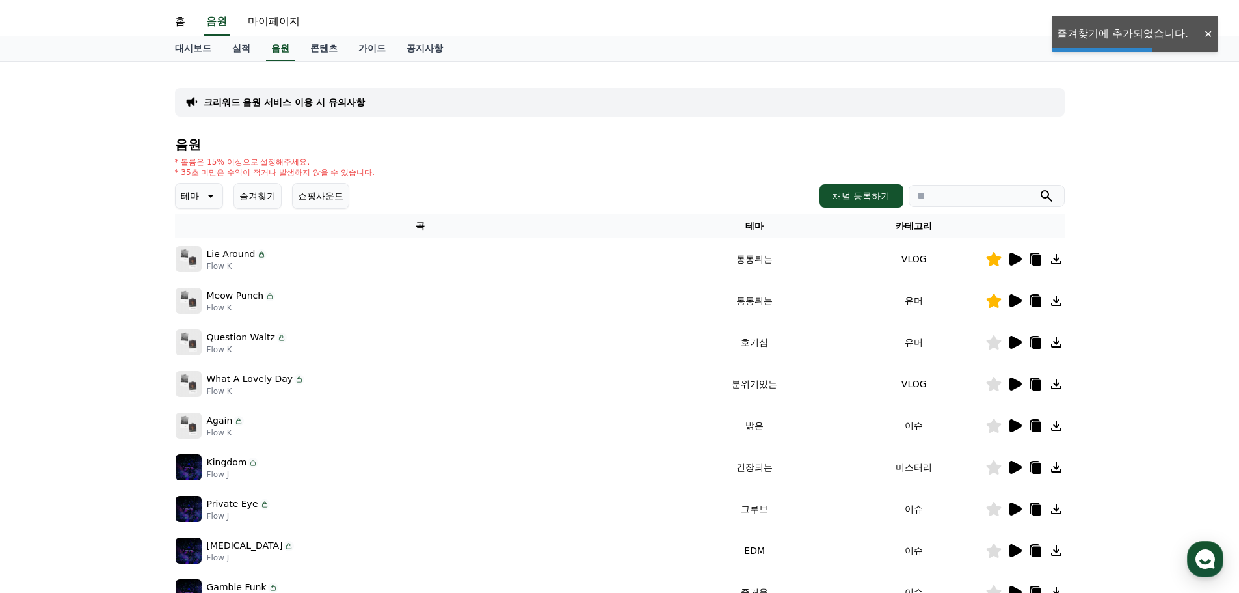
click at [1052, 300] on icon at bounding box center [1057, 301] width 16 height 16
